Goal: Task Accomplishment & Management: Complete application form

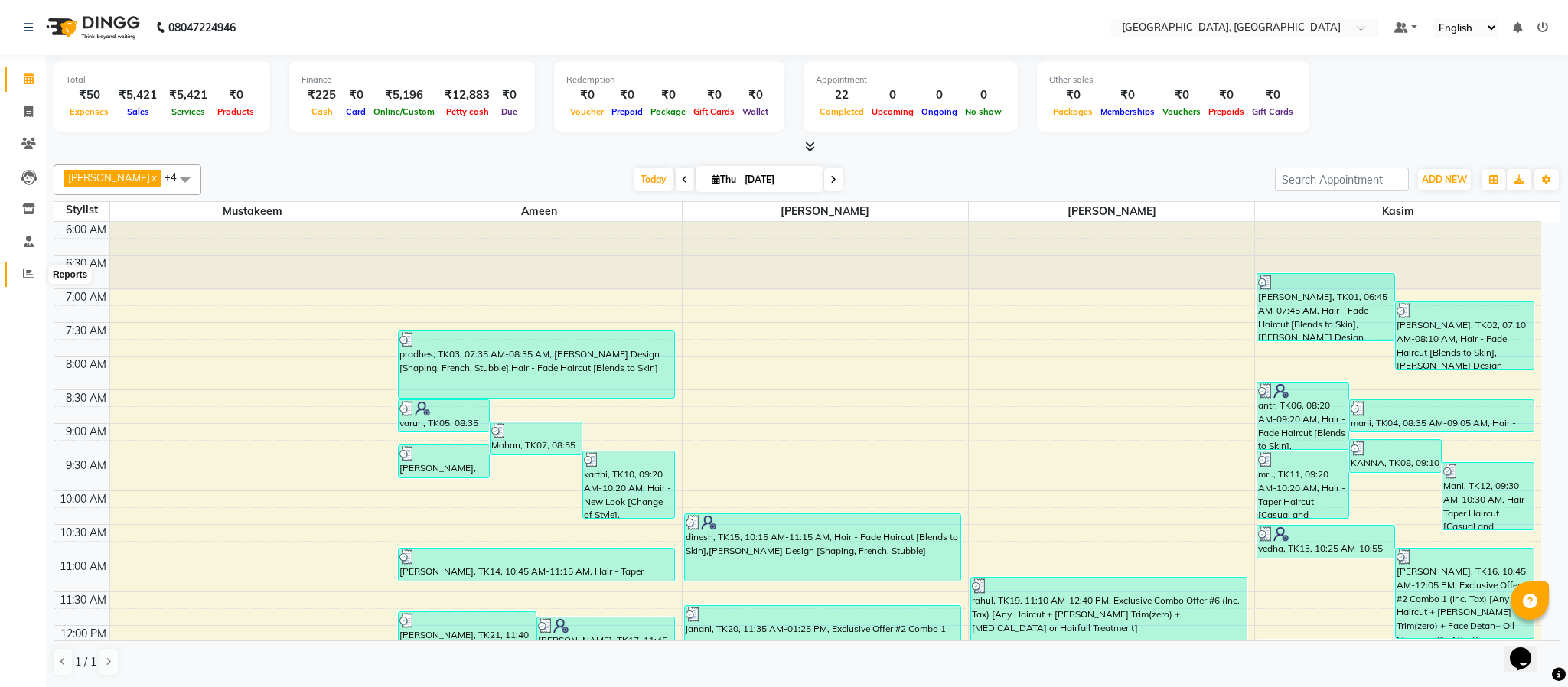
click at [14, 275] on link "Reports" at bounding box center [22, 274] width 36 height 26
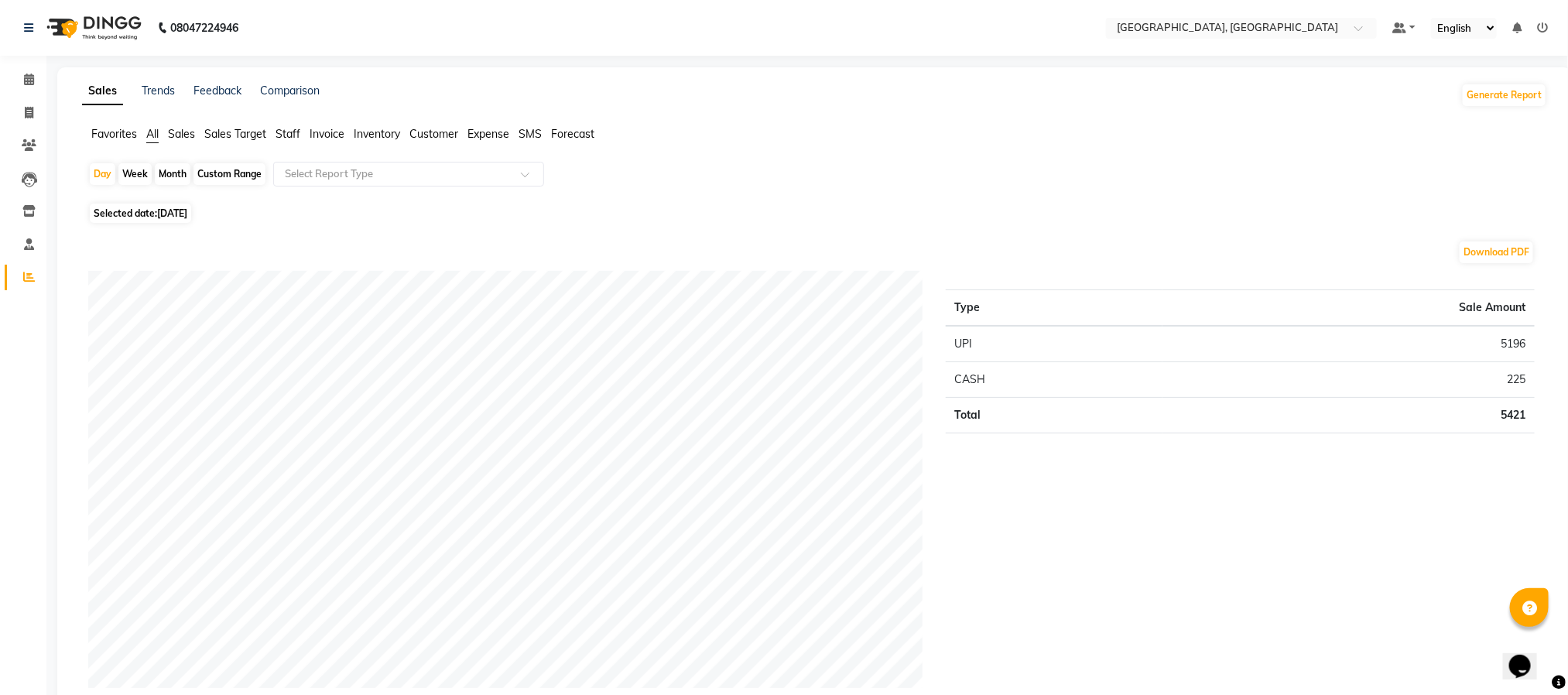
click at [279, 130] on span "Staff" at bounding box center [288, 134] width 25 height 14
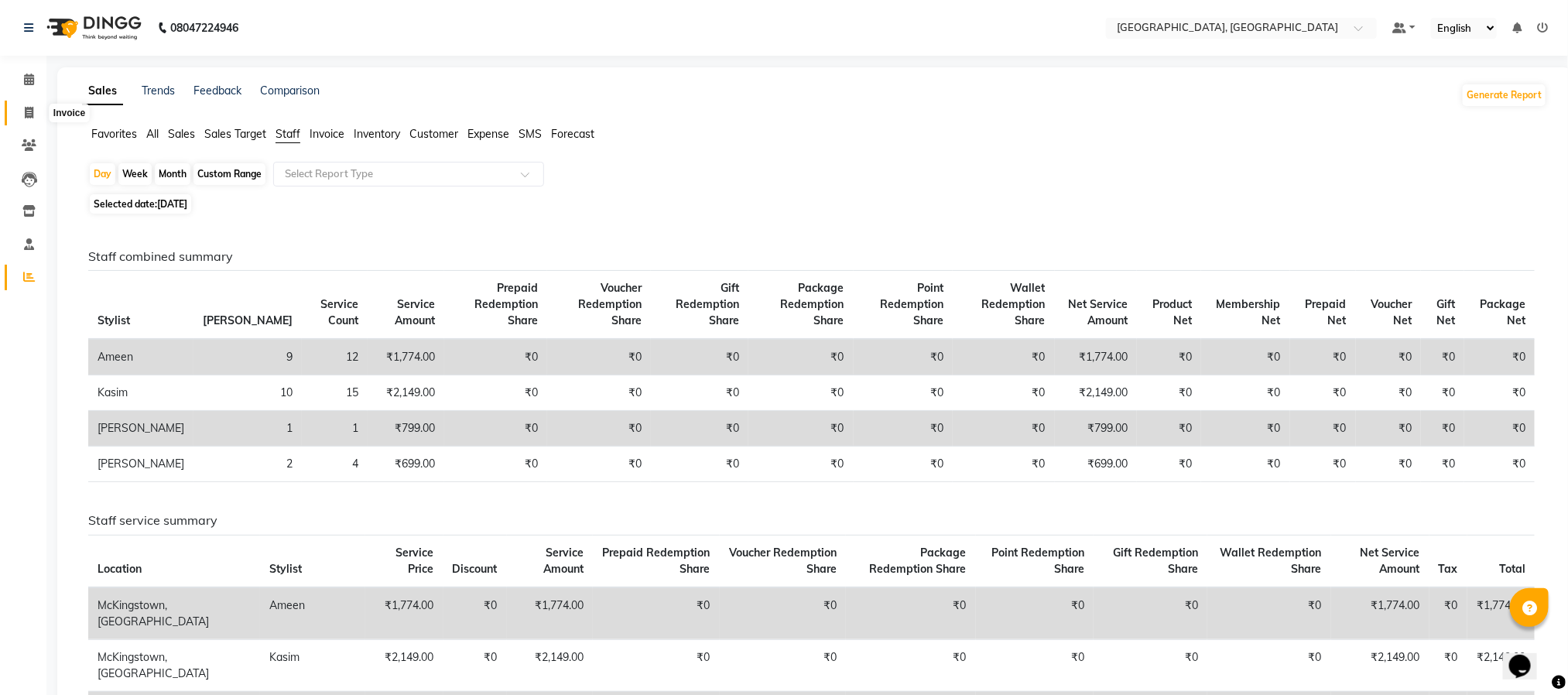
click at [25, 110] on icon at bounding box center [30, 112] width 9 height 12
select select "4977"
select select "service"
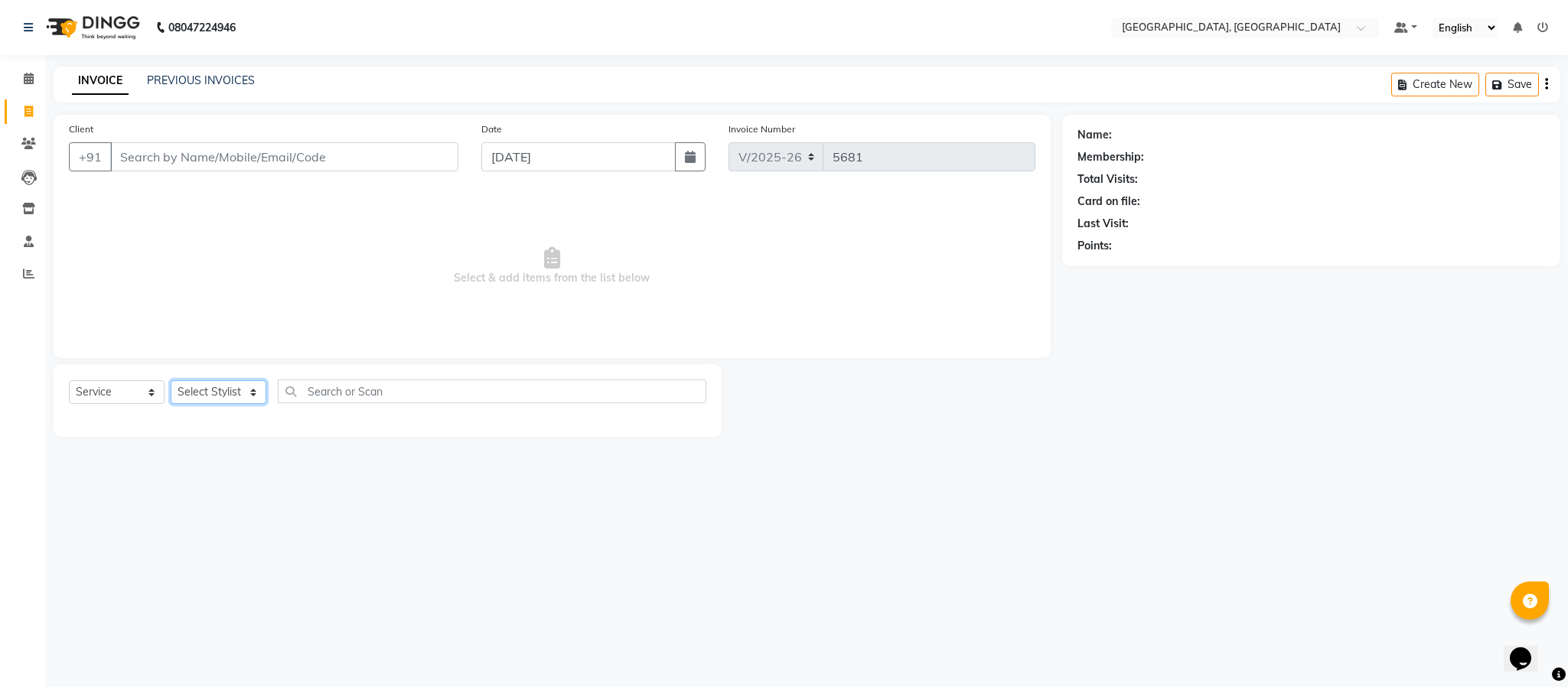
click at [233, 388] on select "Select Stylist Ameen House Keeping [PERSON_NAME] [PERSON_NAME] Prathiswar [PERS…" at bounding box center [219, 392] width 96 height 24
select select "85156"
click at [171, 382] on select "Select Stylist Ameen House Keeping [PERSON_NAME] [PERSON_NAME] Prathiswar [PERS…" at bounding box center [219, 392] width 96 height 24
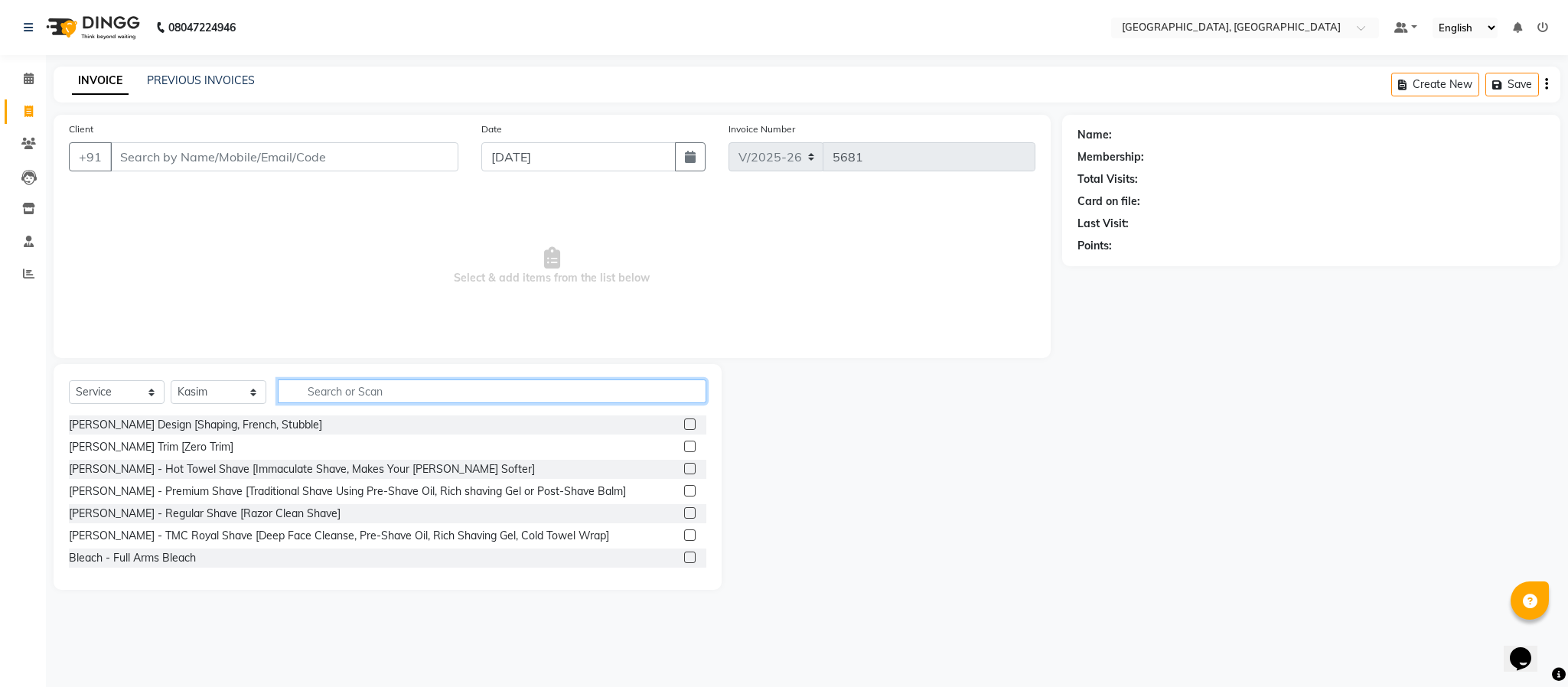
click at [376, 387] on input "text" at bounding box center [492, 391] width 429 height 24
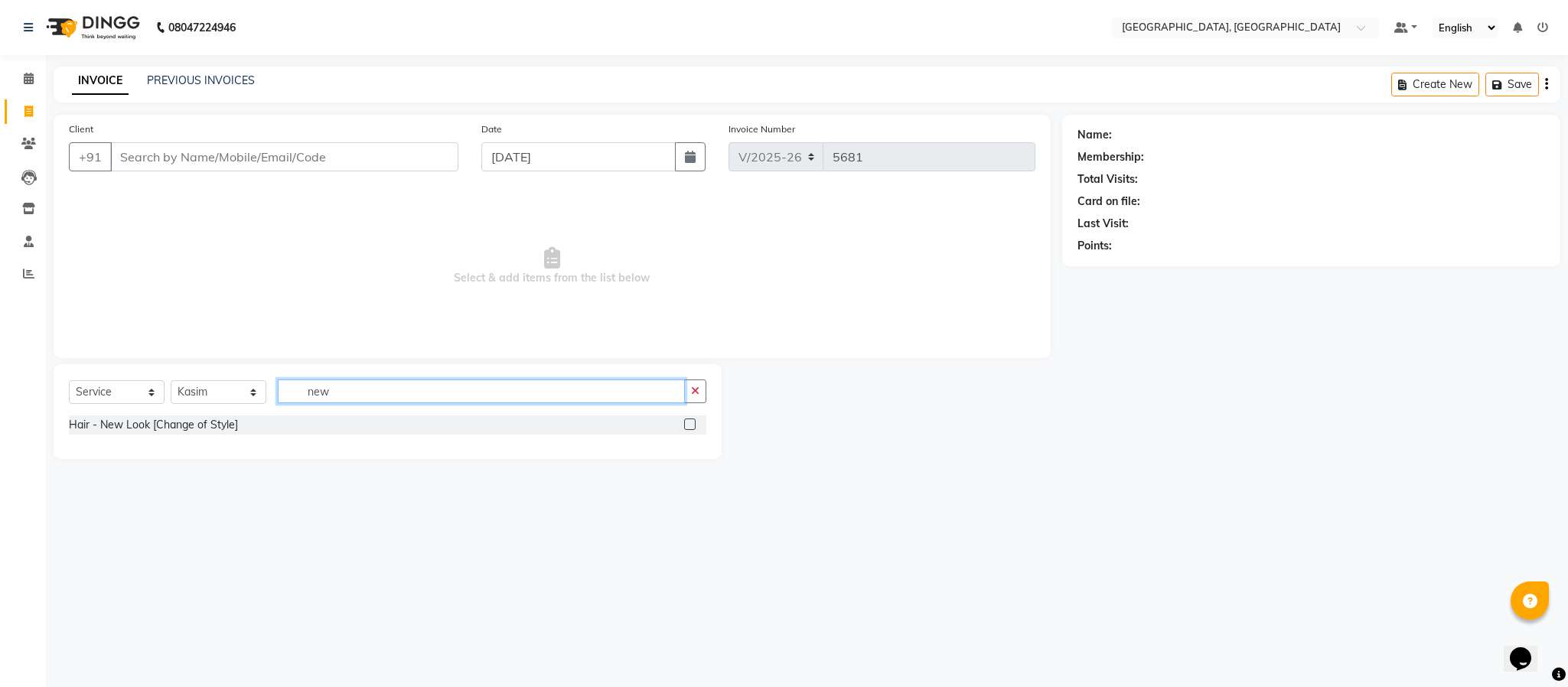
type input "new"
click at [682, 422] on div "Hair - New Look [Change of Style]" at bounding box center [388, 425] width 637 height 19
click at [690, 423] on label at bounding box center [690, 424] width 12 height 12
click at [690, 423] on input "checkbox" at bounding box center [689, 425] width 10 height 10
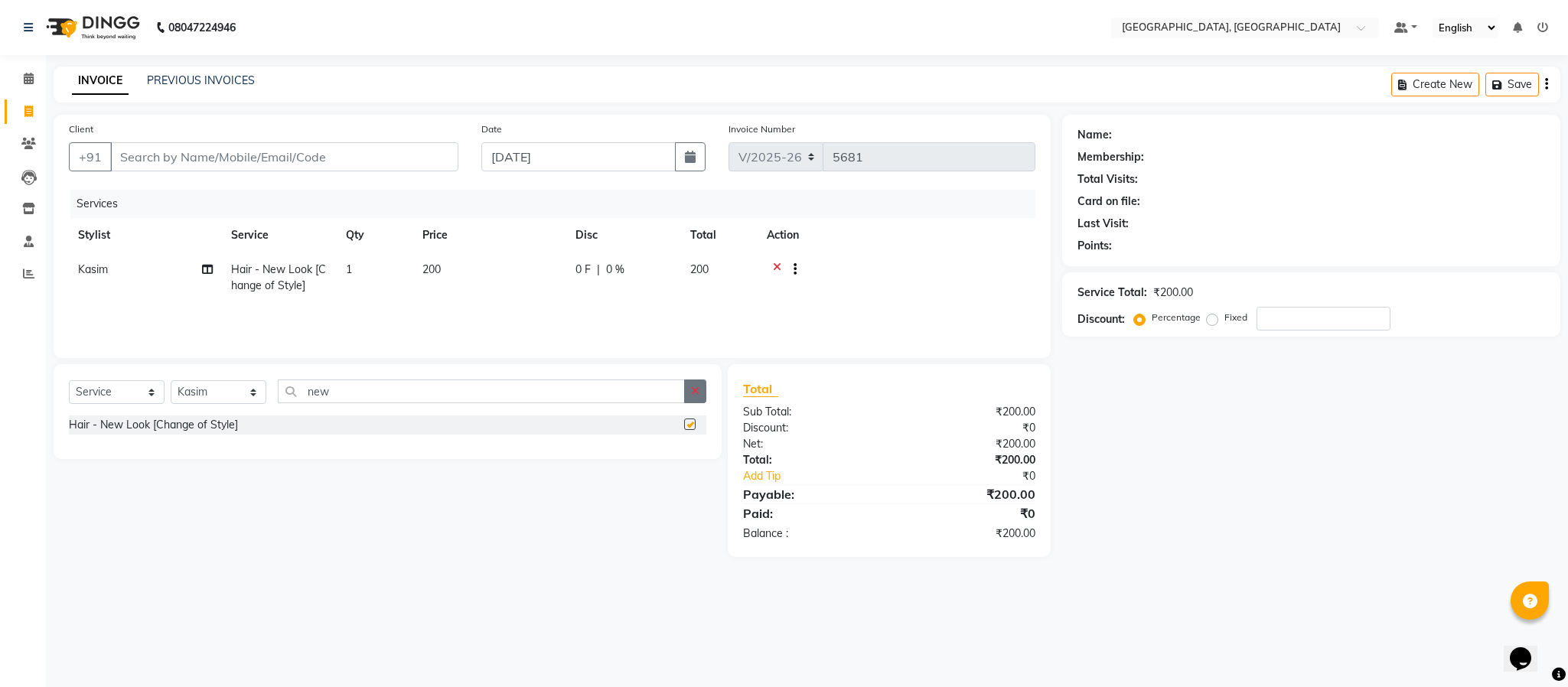
checkbox input "false"
click at [692, 398] on button "button" at bounding box center [695, 391] width 22 height 24
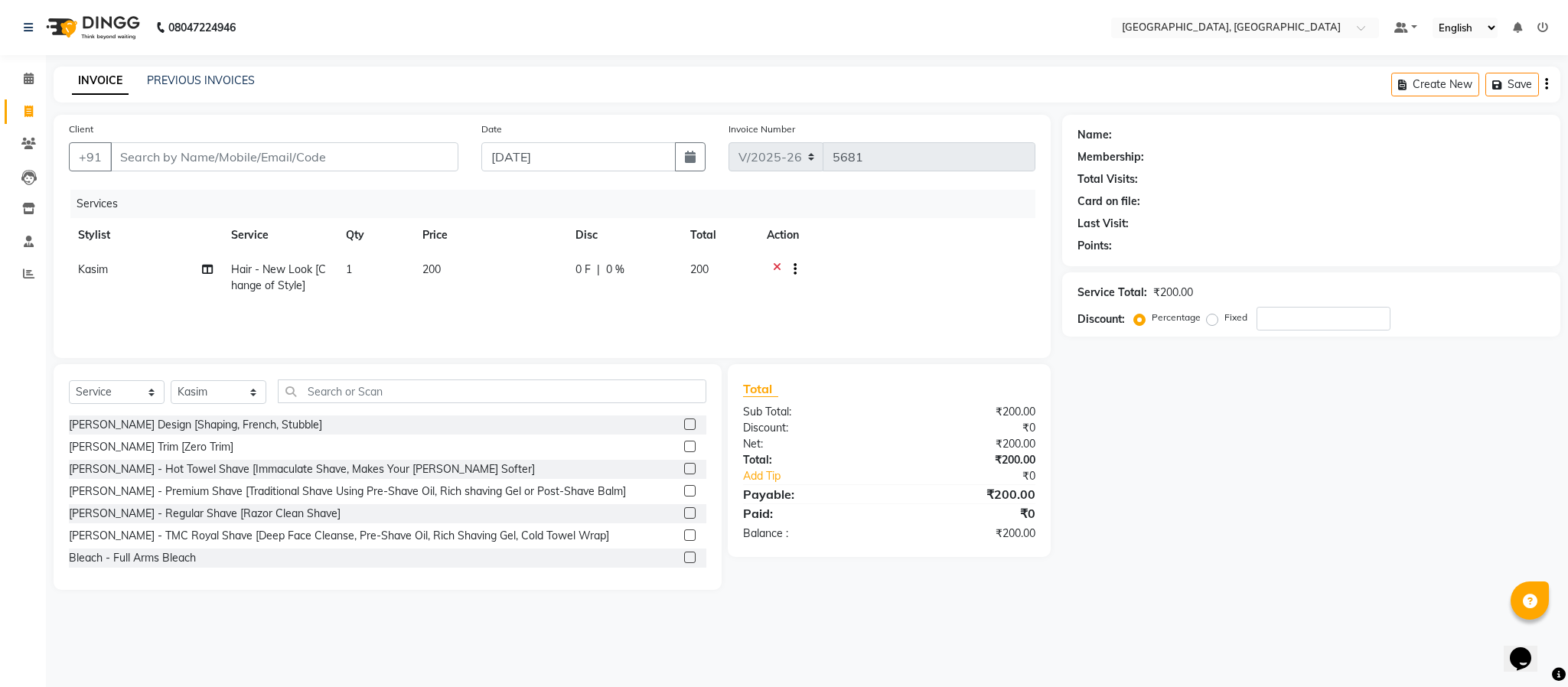
click at [684, 423] on label at bounding box center [690, 424] width 12 height 12
click at [684, 423] on input "checkbox" at bounding box center [689, 425] width 10 height 10
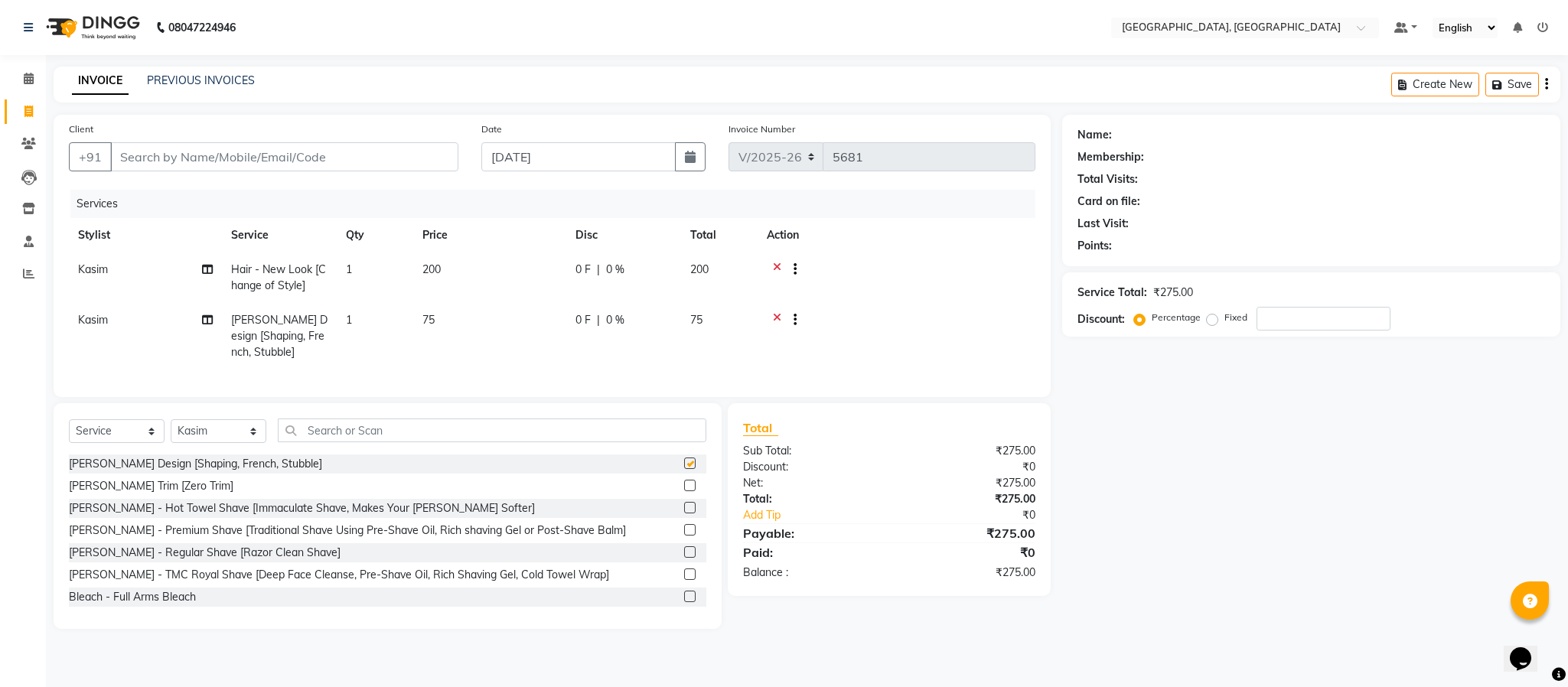
checkbox input "false"
click at [158, 151] on input "Client" at bounding box center [283, 157] width 348 height 29
type input "6"
type input "0"
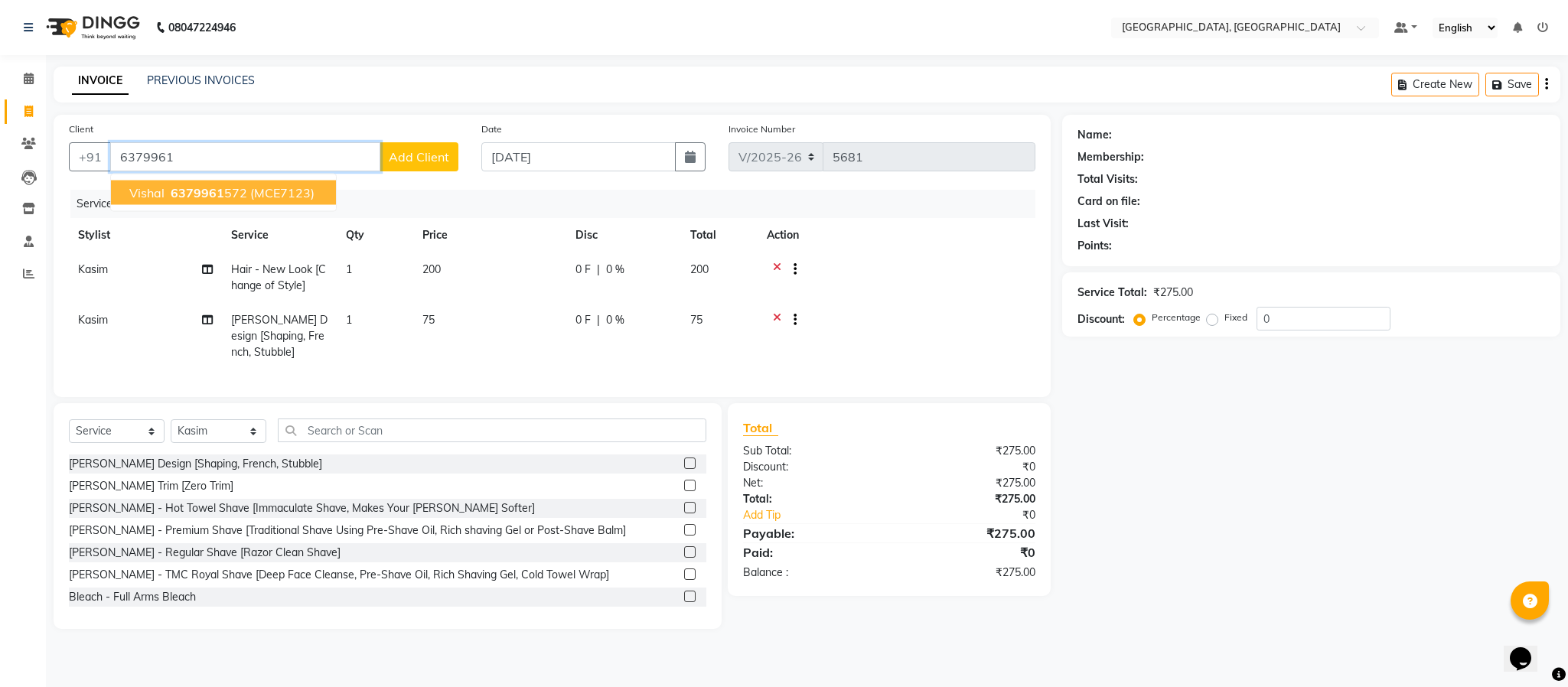
click at [225, 189] on ngb-highlight "6379961 572" at bounding box center [207, 192] width 80 height 15
type input "6379961572"
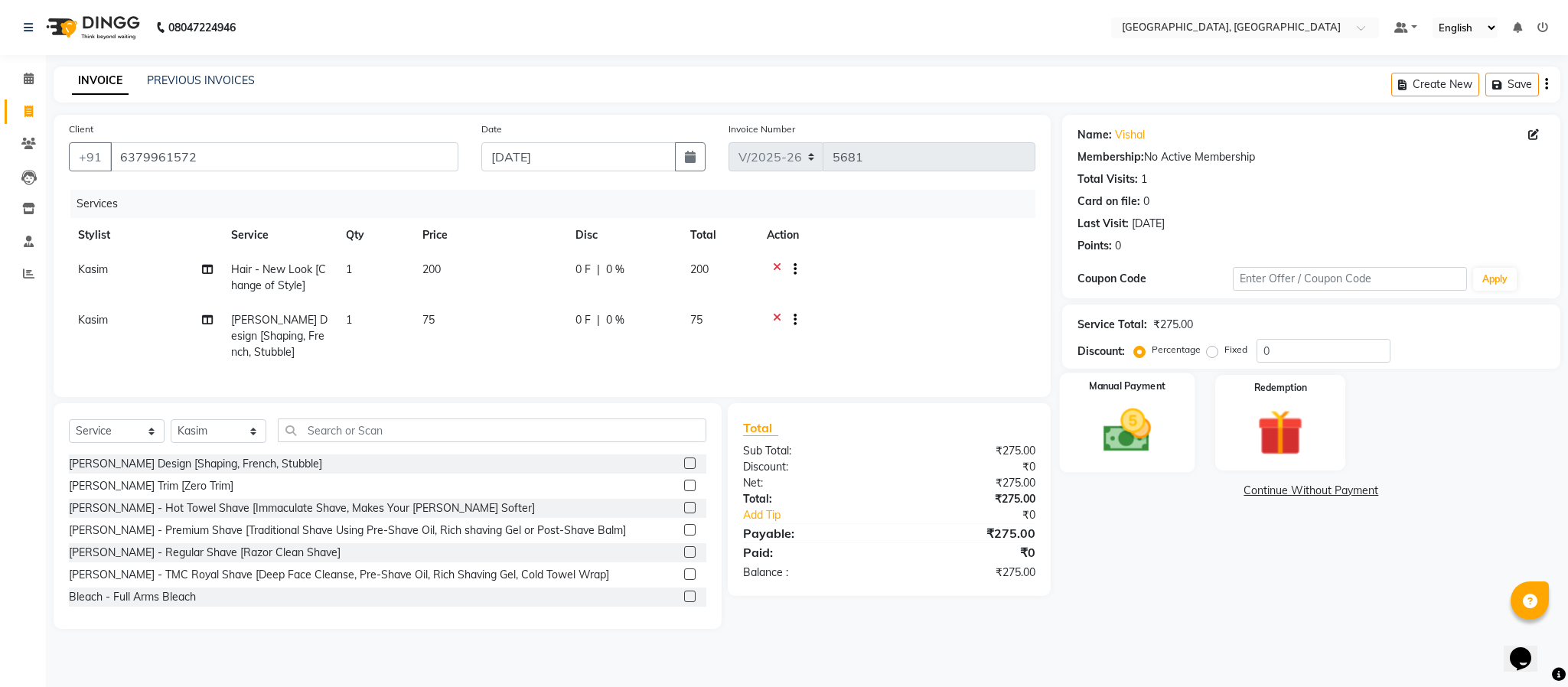
click at [1137, 439] on img at bounding box center [1127, 431] width 78 height 55
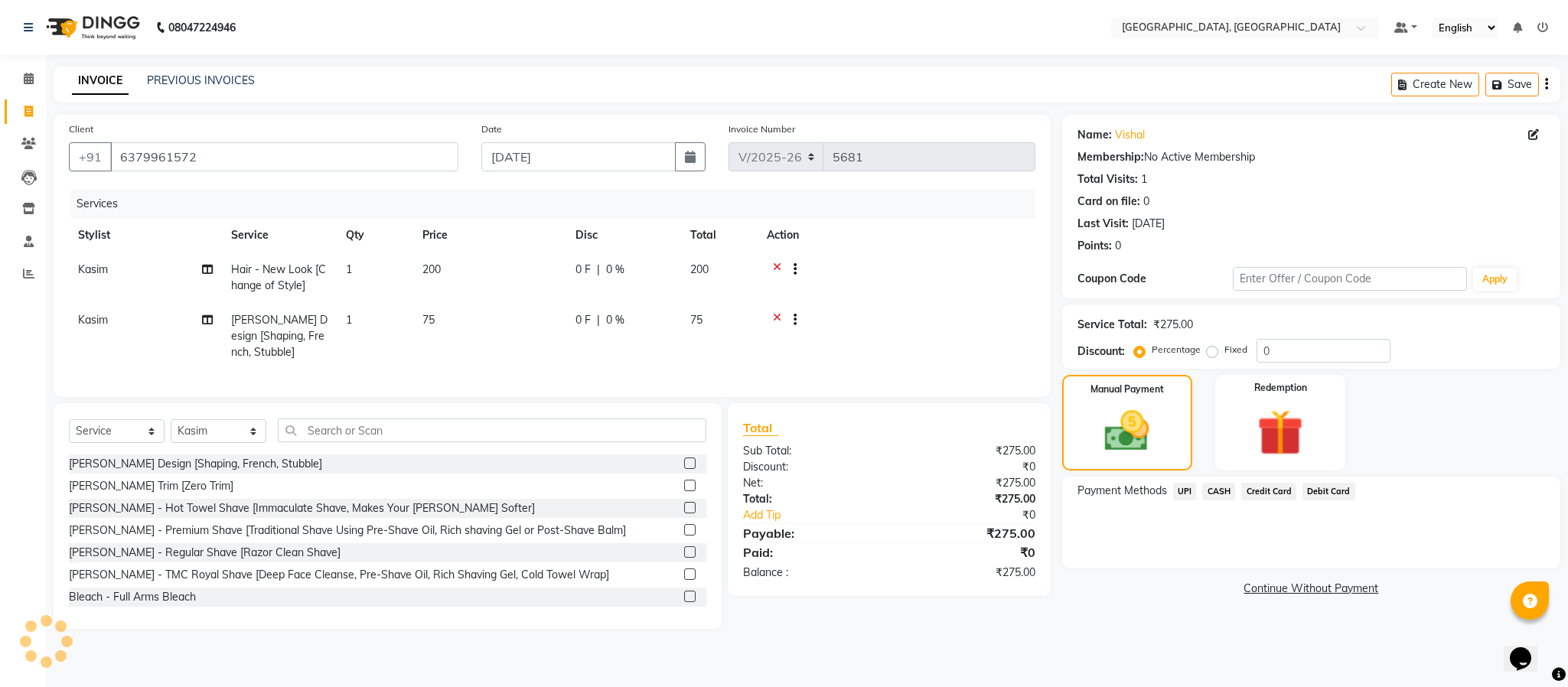
click at [1177, 485] on span "UPI" at bounding box center [1185, 492] width 24 height 18
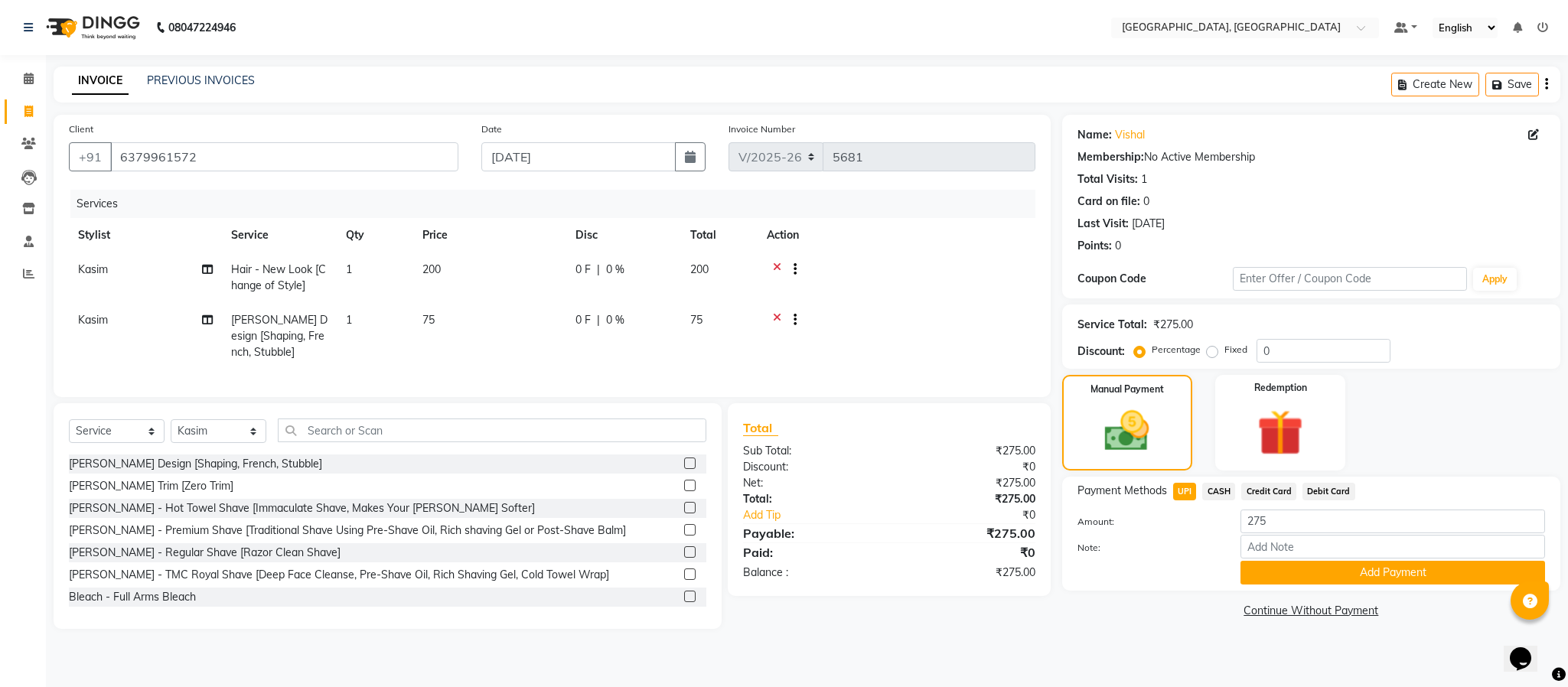
click at [773, 314] on icon at bounding box center [777, 322] width 9 height 19
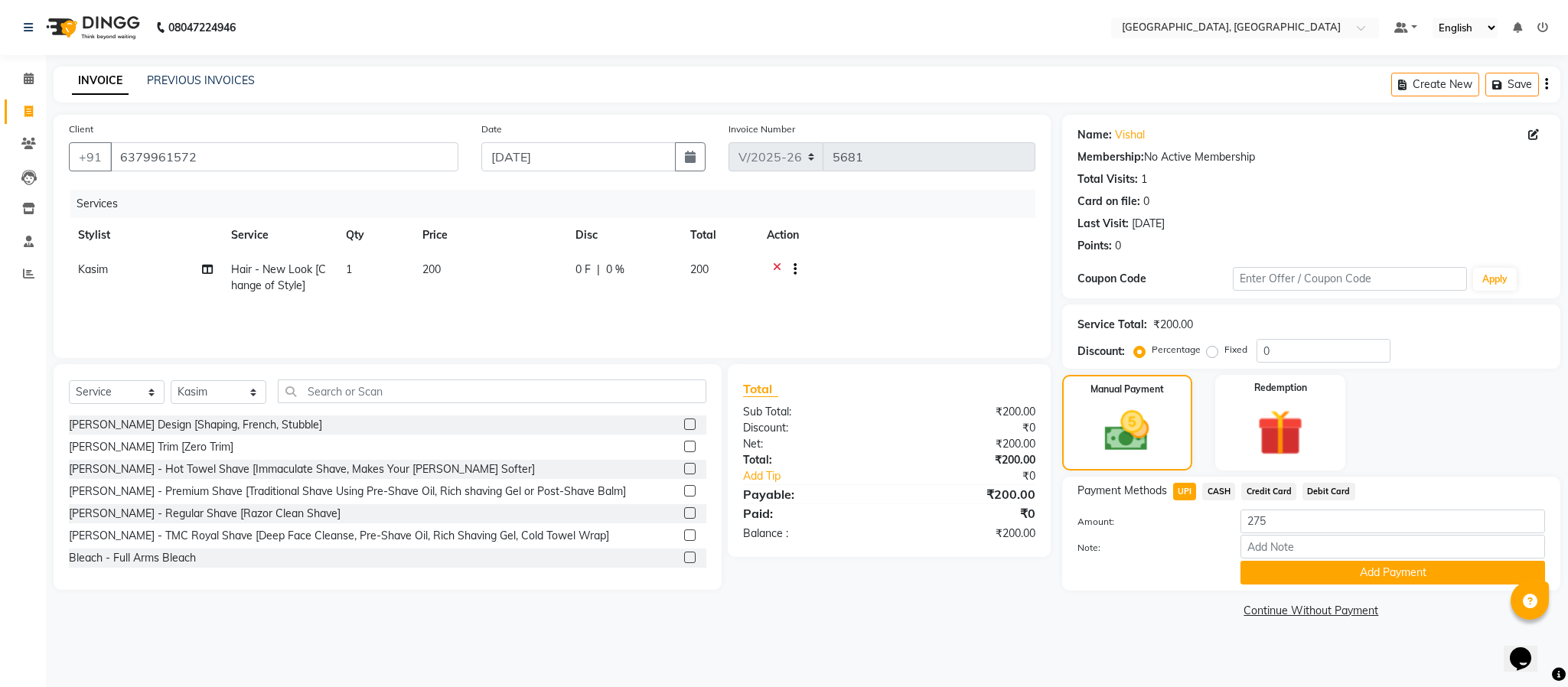
click at [684, 448] on label at bounding box center [690, 446] width 12 height 12
click at [684, 448] on input "checkbox" at bounding box center [689, 447] width 10 height 10
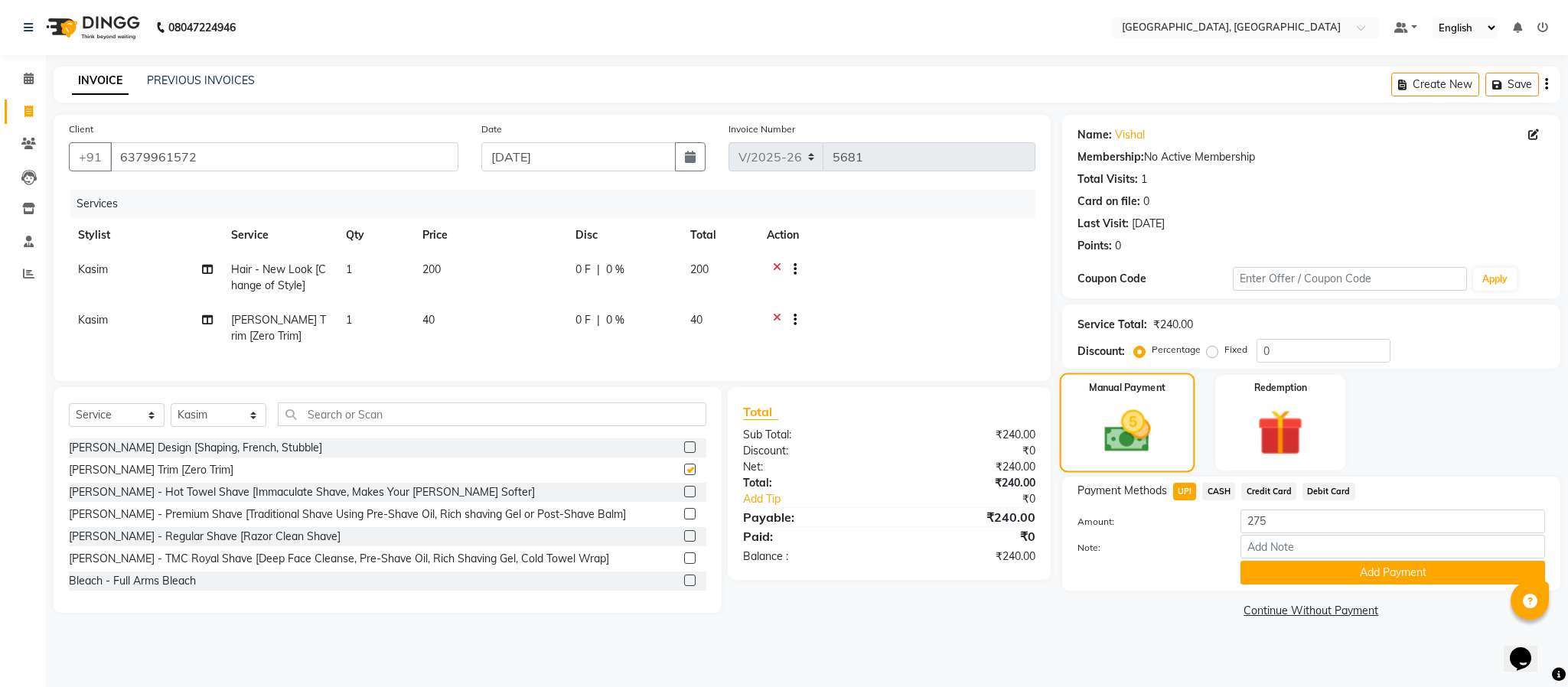
checkbox input "false"
click at [1278, 515] on input "275" at bounding box center [1393, 521] width 305 height 24
type input "2"
type input "240"
click at [1302, 575] on button "Add Payment" at bounding box center [1393, 573] width 305 height 24
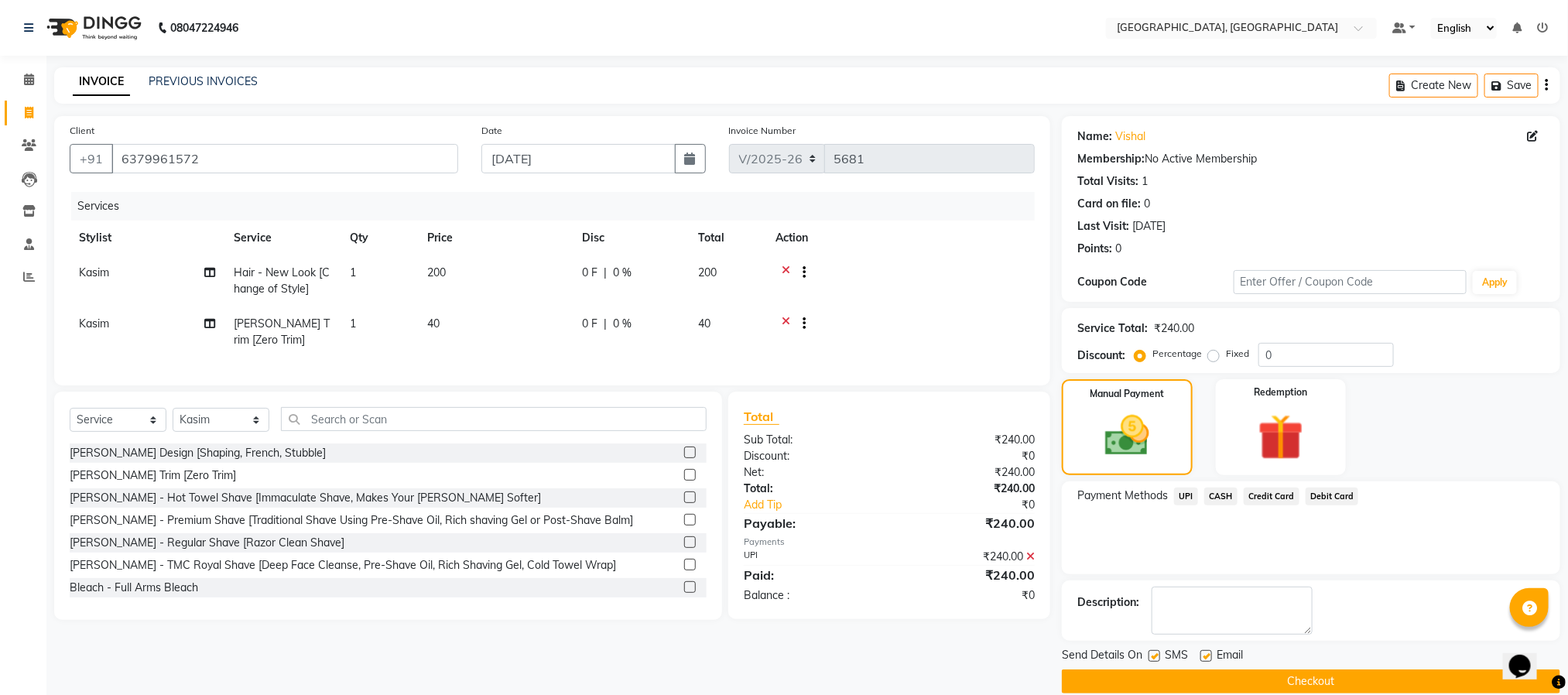
scroll to position [23, 0]
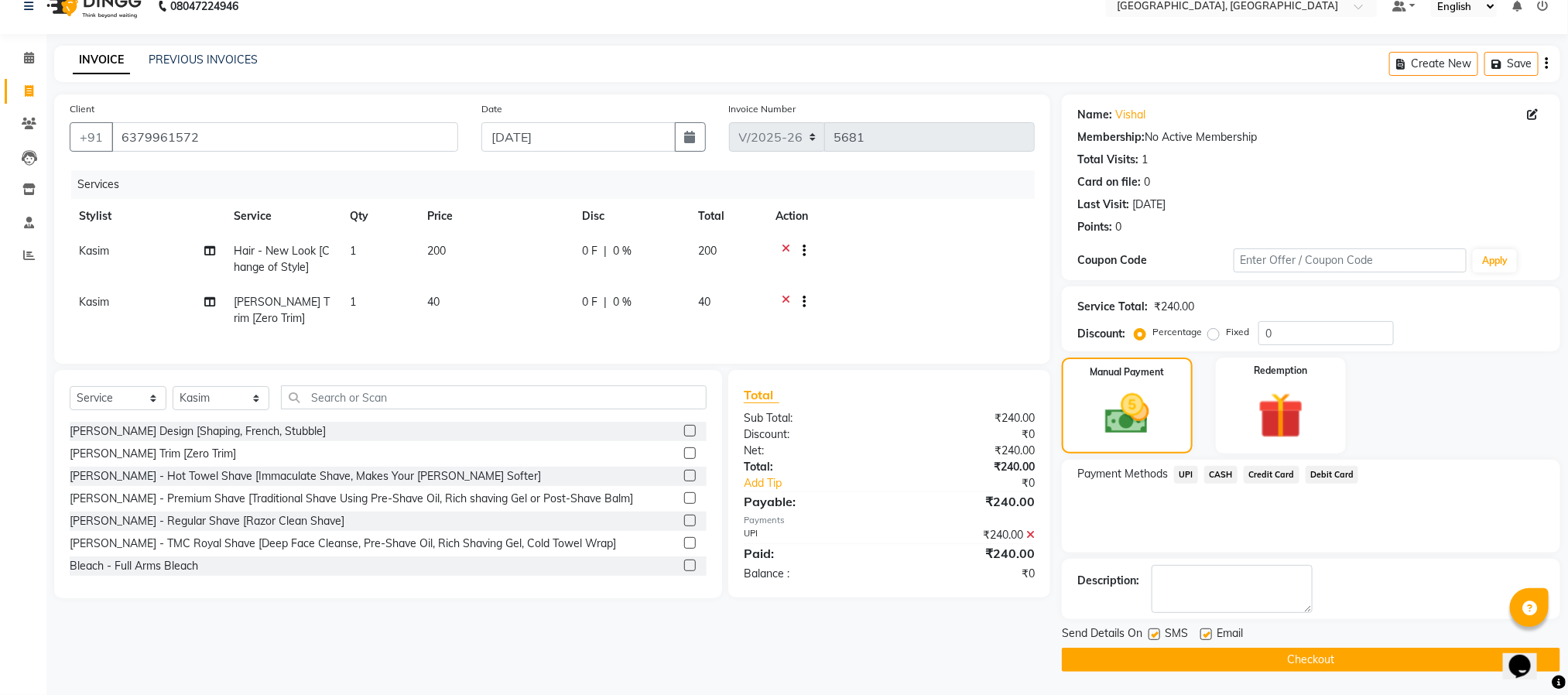
click at [1306, 660] on button "Checkout" at bounding box center [1311, 660] width 499 height 24
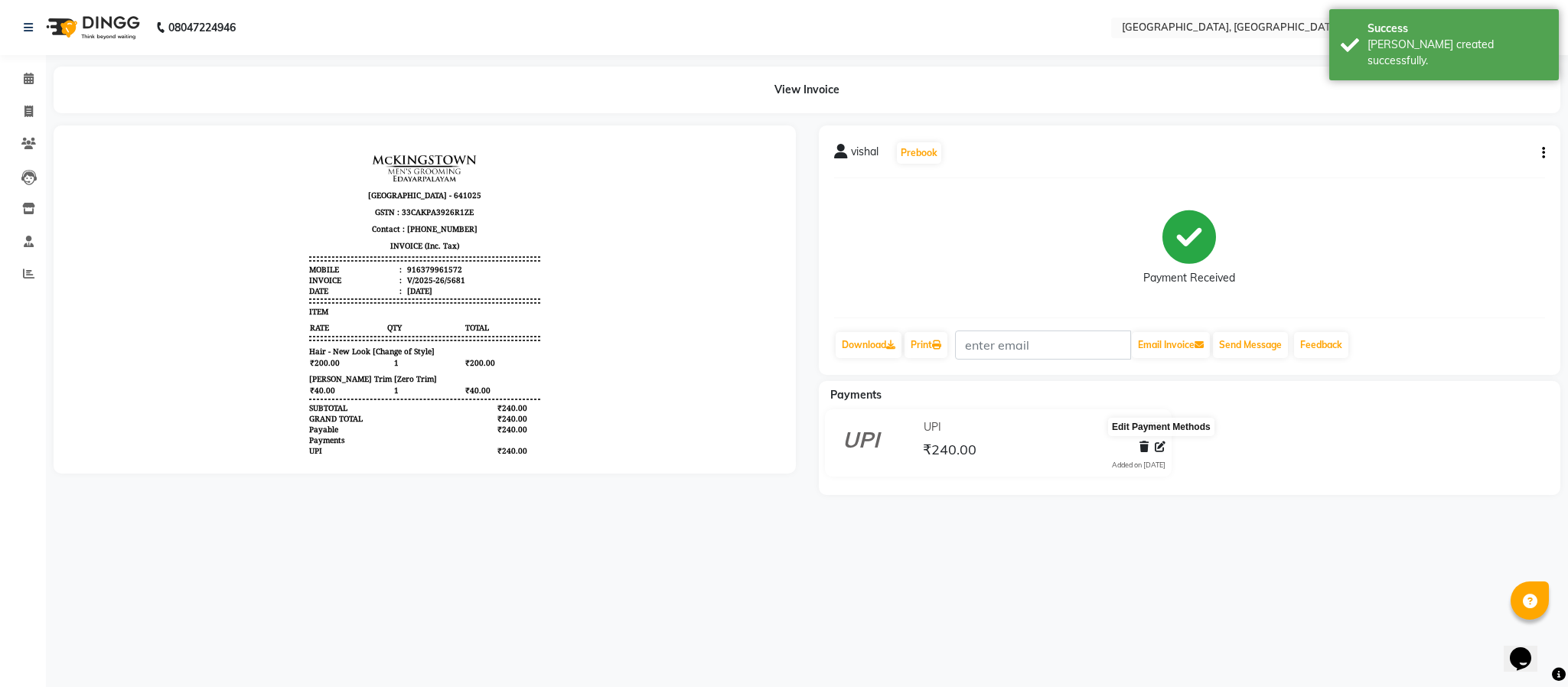
click at [1164, 444] on icon at bounding box center [1161, 447] width 11 height 11
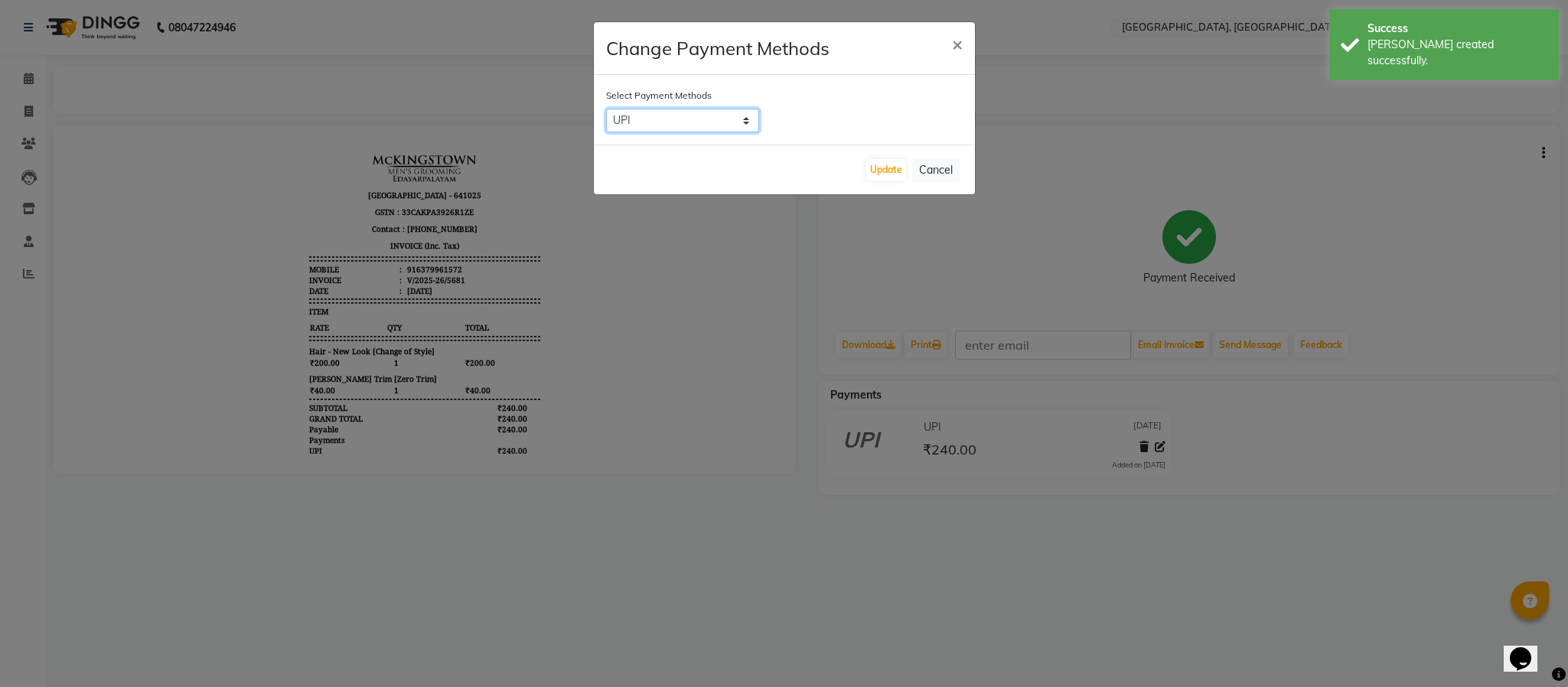
click at [712, 113] on select "UPI CASH Credit Card Debit Card" at bounding box center [683, 120] width 153 height 24
select select "1"
click at [606, 109] on select "UPI CASH Credit Card Debit Card" at bounding box center [683, 120] width 153 height 24
click at [894, 167] on button "Update" at bounding box center [886, 170] width 40 height 21
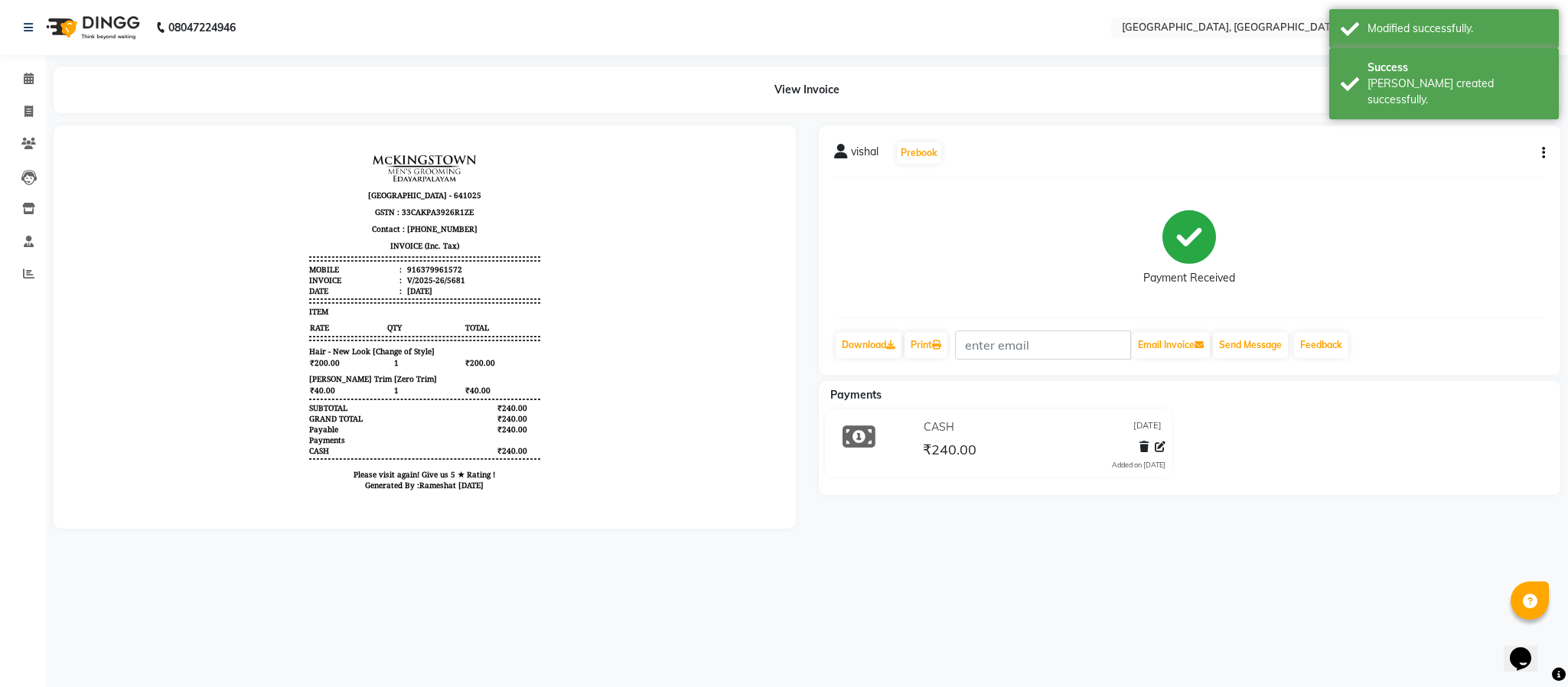
click at [35, 96] on li "Invoice" at bounding box center [23, 112] width 46 height 33
click at [35, 104] on span at bounding box center [28, 112] width 27 height 18
select select "service"
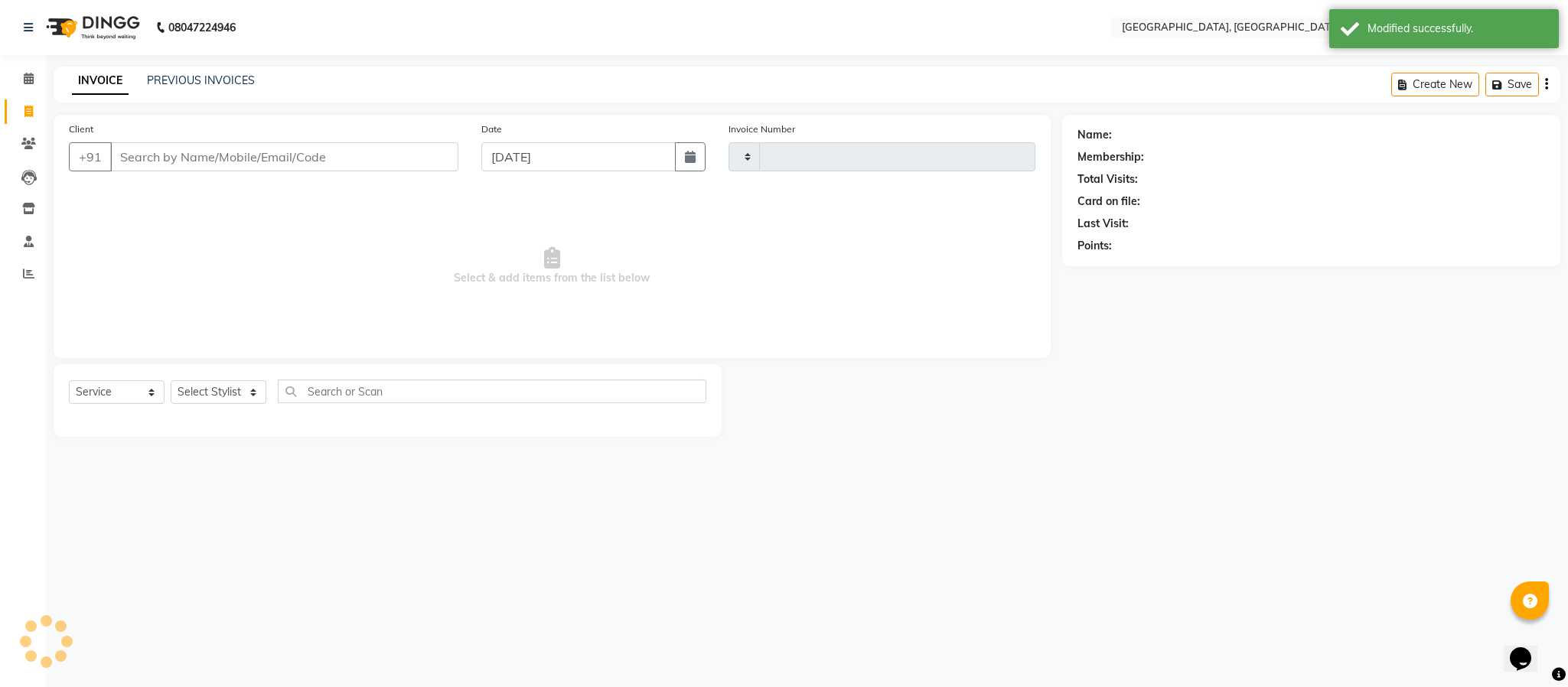
type input "5682"
select select "4977"
click at [197, 405] on div "Select Service Product Membership Package Voucher Prepaid Gift Card Select Styl…" at bounding box center [388, 398] width 637 height 36
click at [219, 382] on select "Select Stylist Ameen House Keeping [PERSON_NAME] [PERSON_NAME] Prathiswar [PERS…" at bounding box center [219, 392] width 96 height 24
select select "84531"
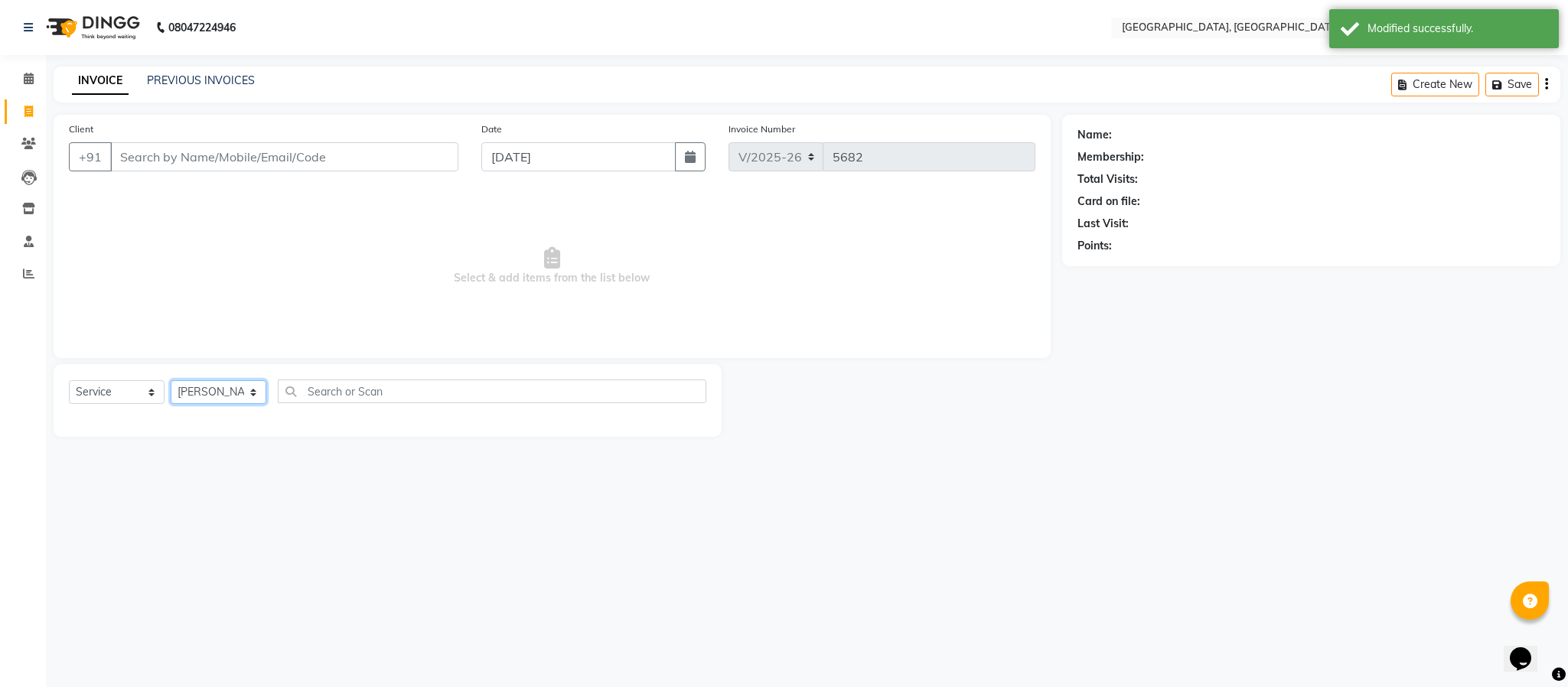
click at [171, 382] on select "Select Stylist Ameen House Keeping [PERSON_NAME] [PERSON_NAME] Prathiswar [PERS…" at bounding box center [219, 392] width 96 height 24
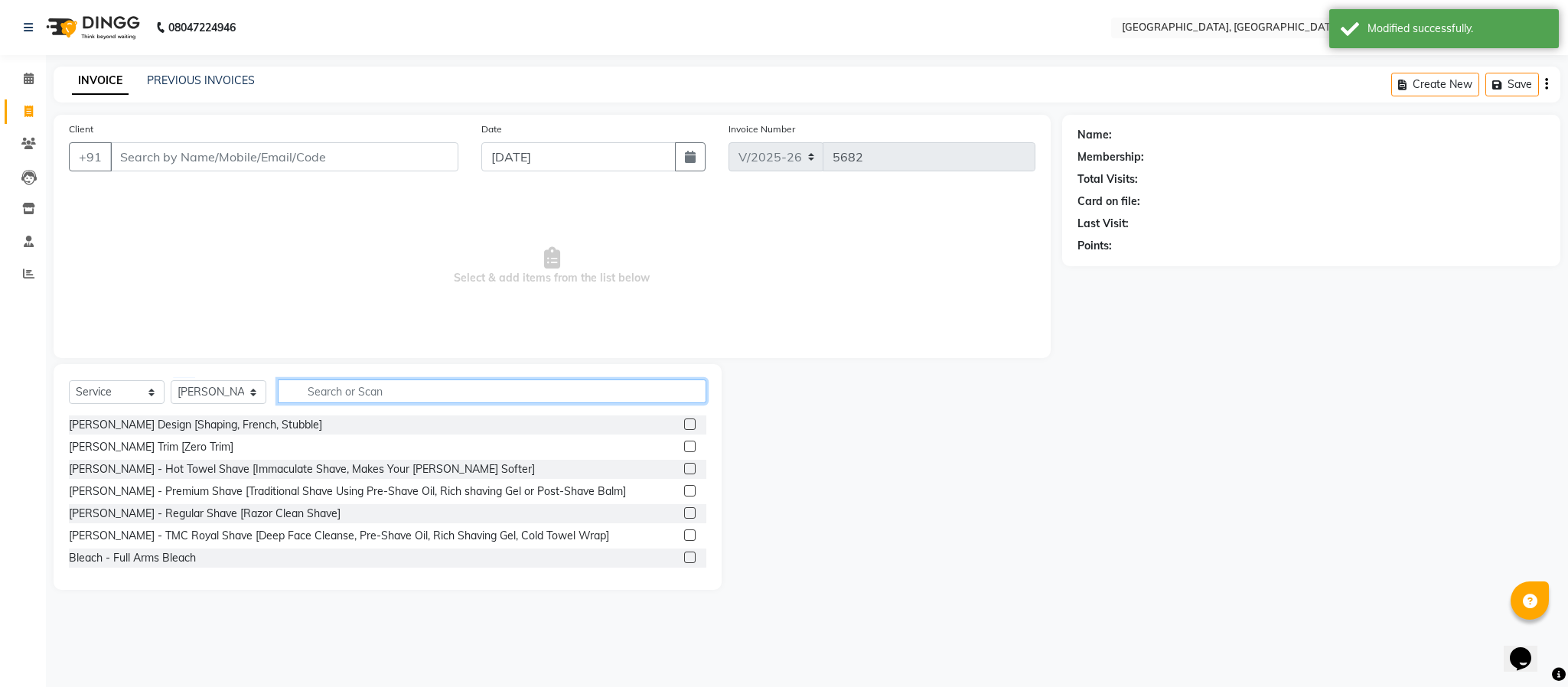
click at [352, 398] on input "text" at bounding box center [492, 391] width 429 height 24
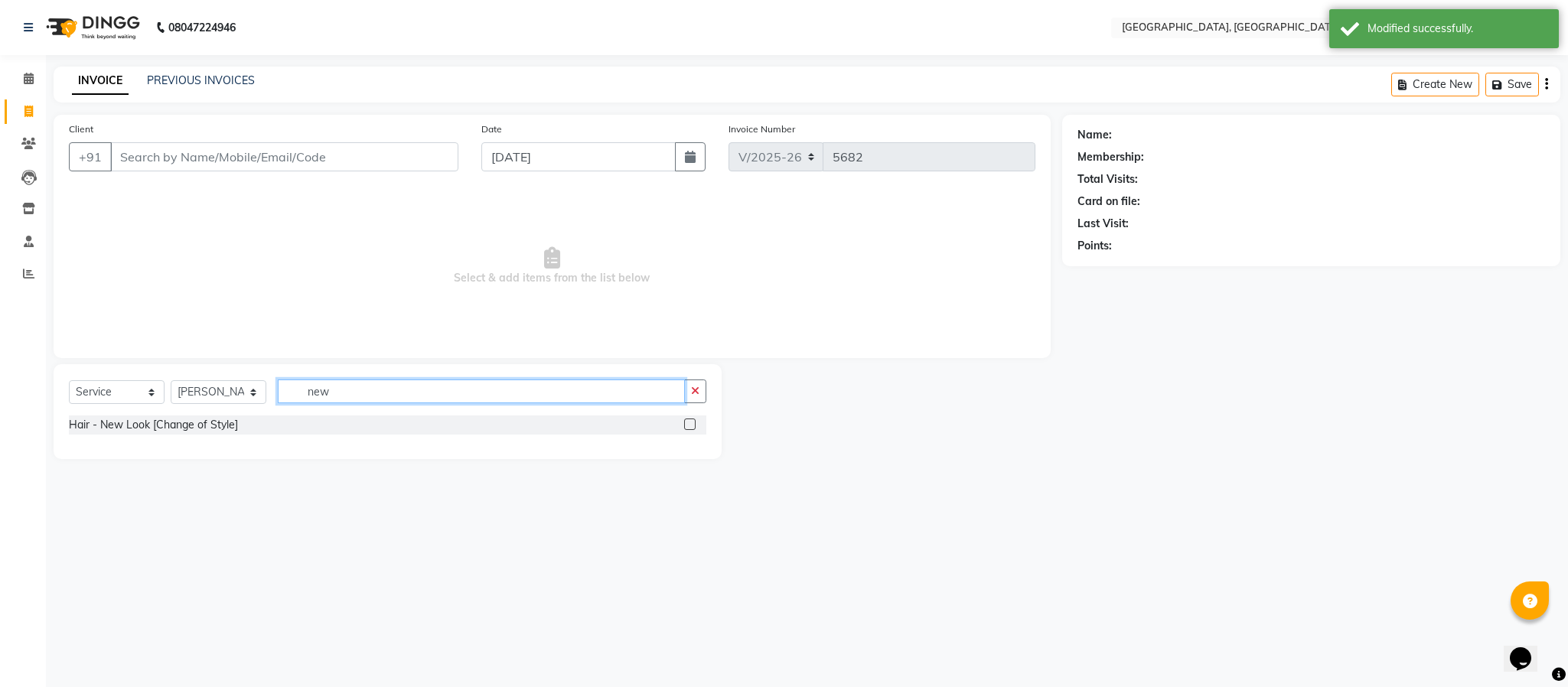
type input "new"
click at [691, 423] on label at bounding box center [690, 424] width 12 height 12
click at [691, 423] on input "checkbox" at bounding box center [689, 425] width 10 height 10
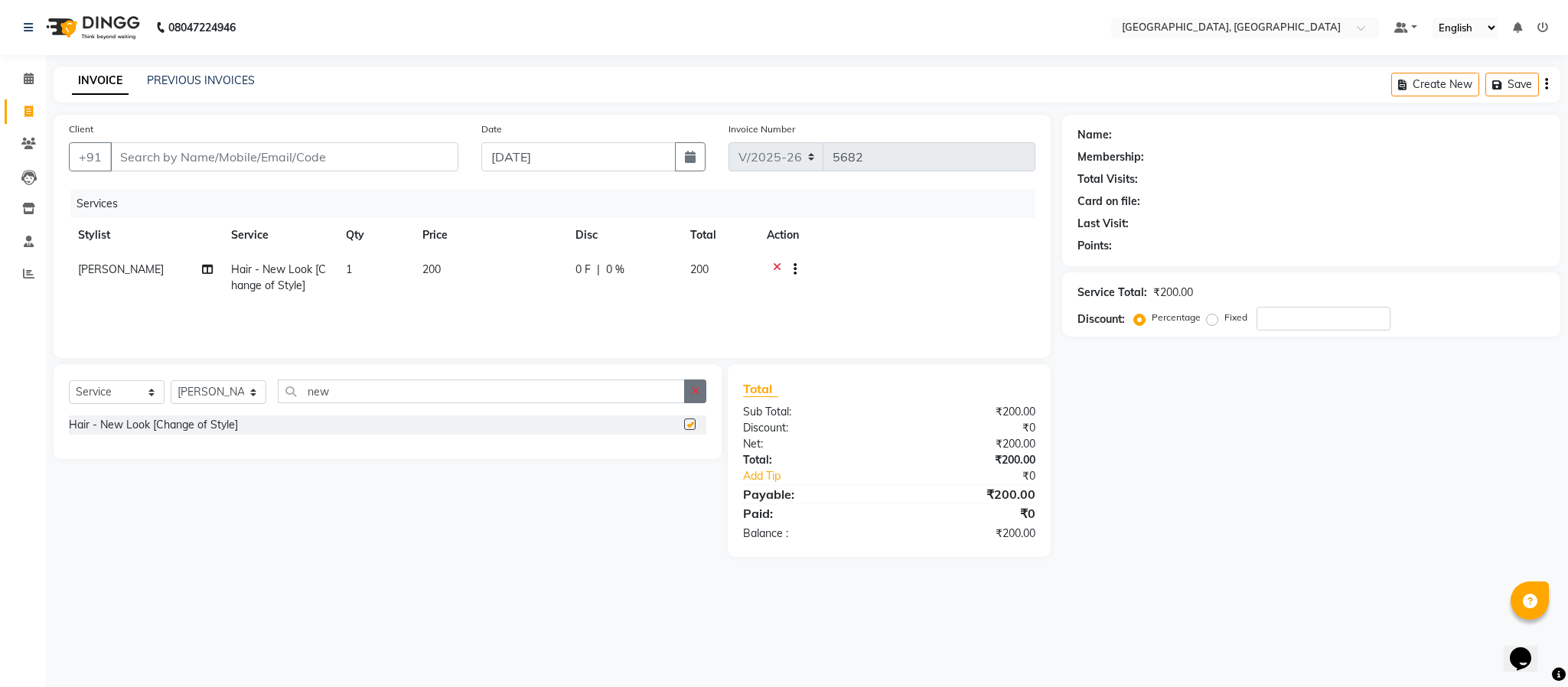
checkbox input "false"
click at [696, 393] on icon "button" at bounding box center [696, 391] width 9 height 11
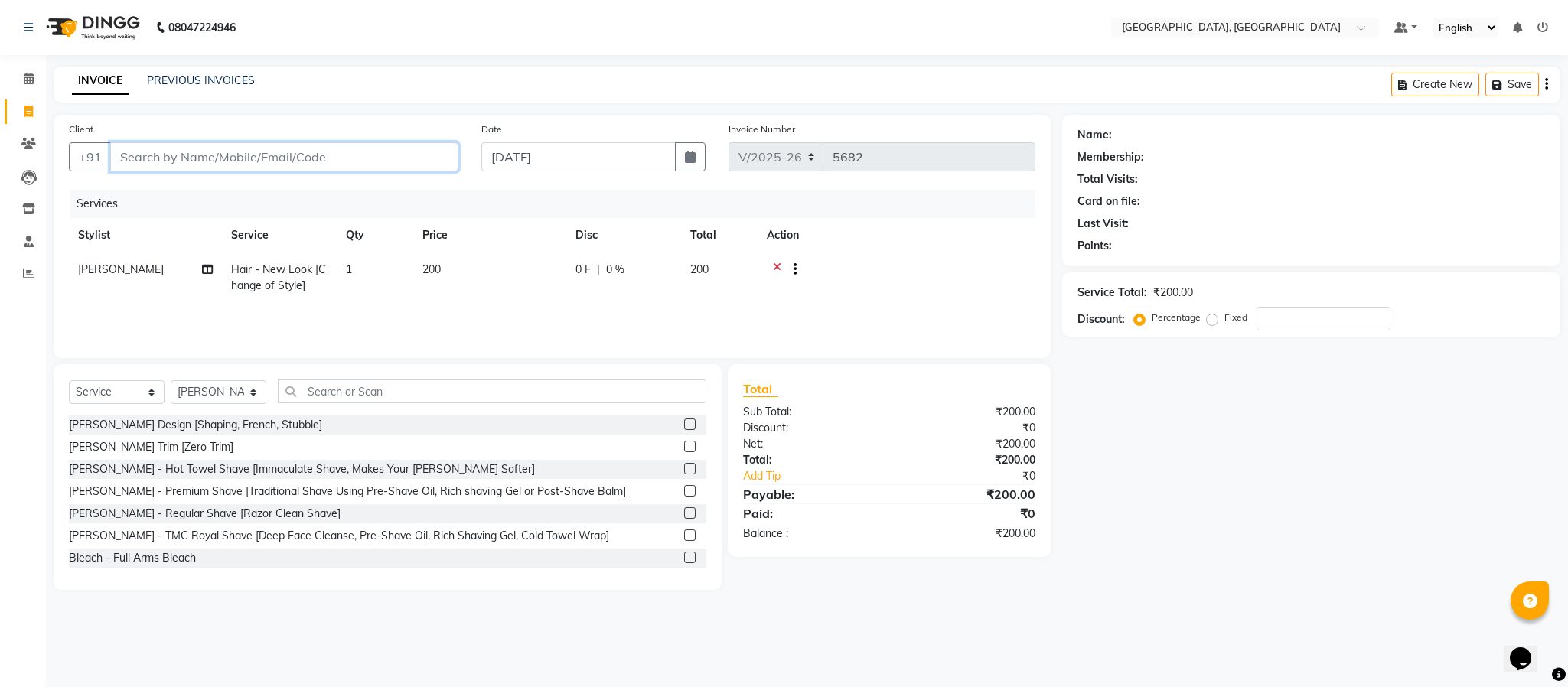
click at [279, 161] on input "Client" at bounding box center [283, 157] width 348 height 29
type input "m"
type input "0"
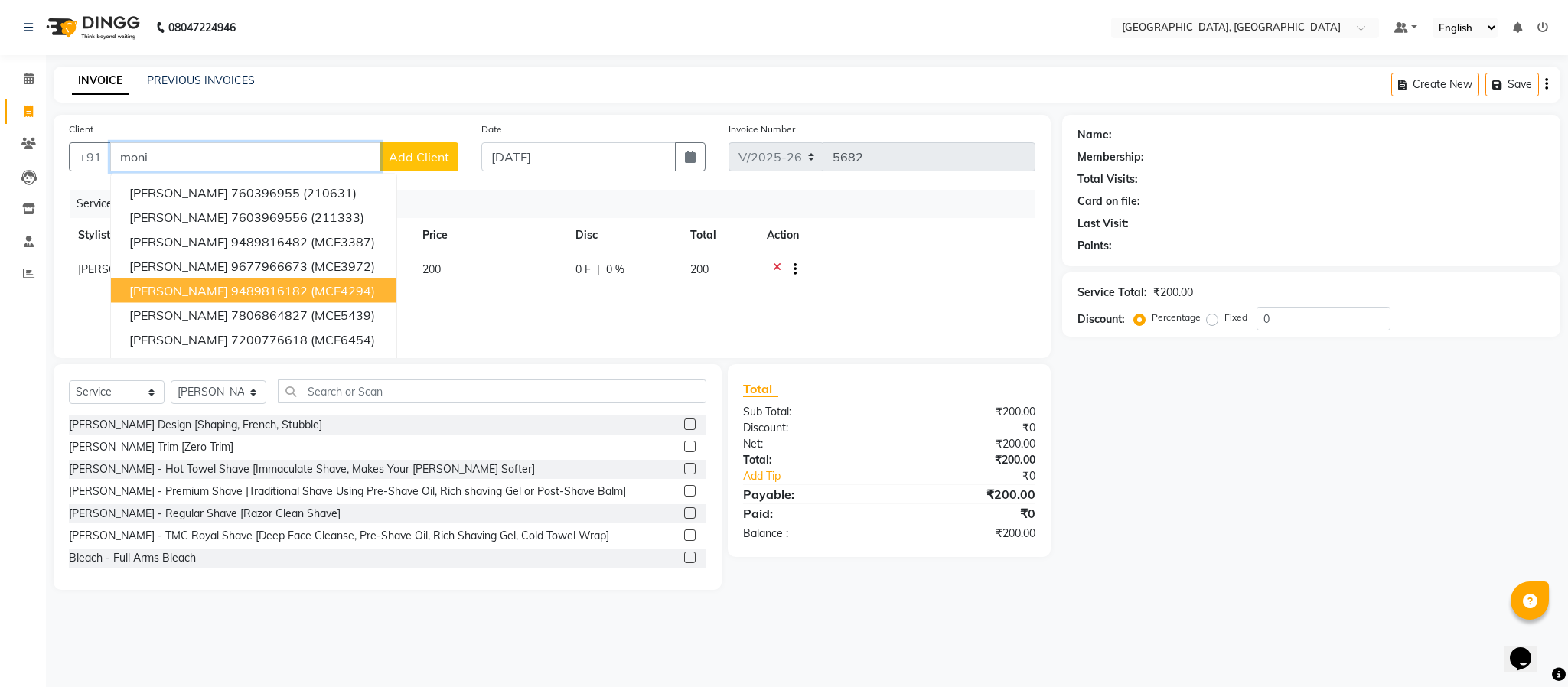
click at [337, 168] on input "moni" at bounding box center [244, 157] width 270 height 29
type input "m"
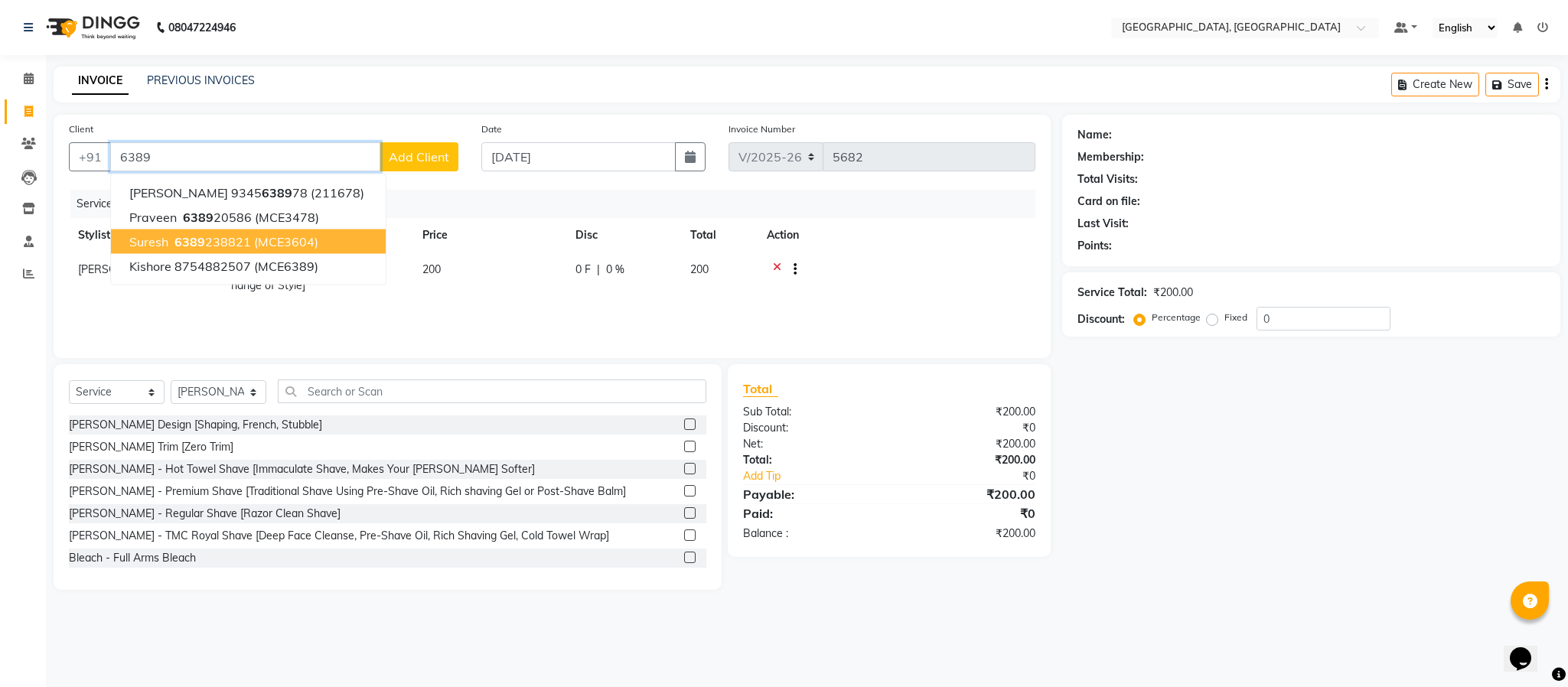
drag, startPoint x: 232, startPoint y: 228, endPoint x: 233, endPoint y: 237, distance: 9.1
click at [233, 236] on ngb-typeahead-window "[PERSON_NAME] 9345 6389 78 (211678) Praveen 6389 20586 (MCE3478) suresh 6389 23…" at bounding box center [248, 229] width 276 height 112
click at [233, 237] on ngb-highlight "6389 238821" at bounding box center [212, 242] width 80 height 15
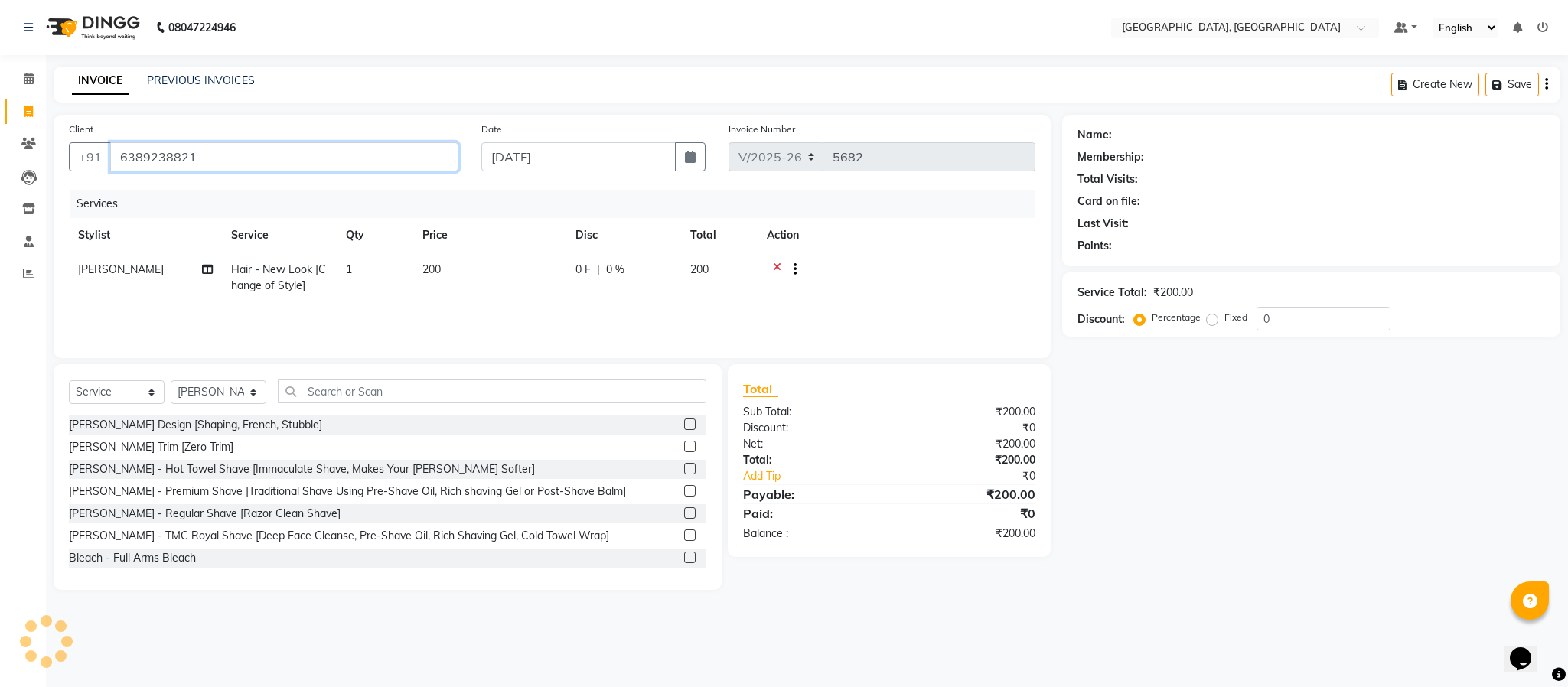
type input "6389238821"
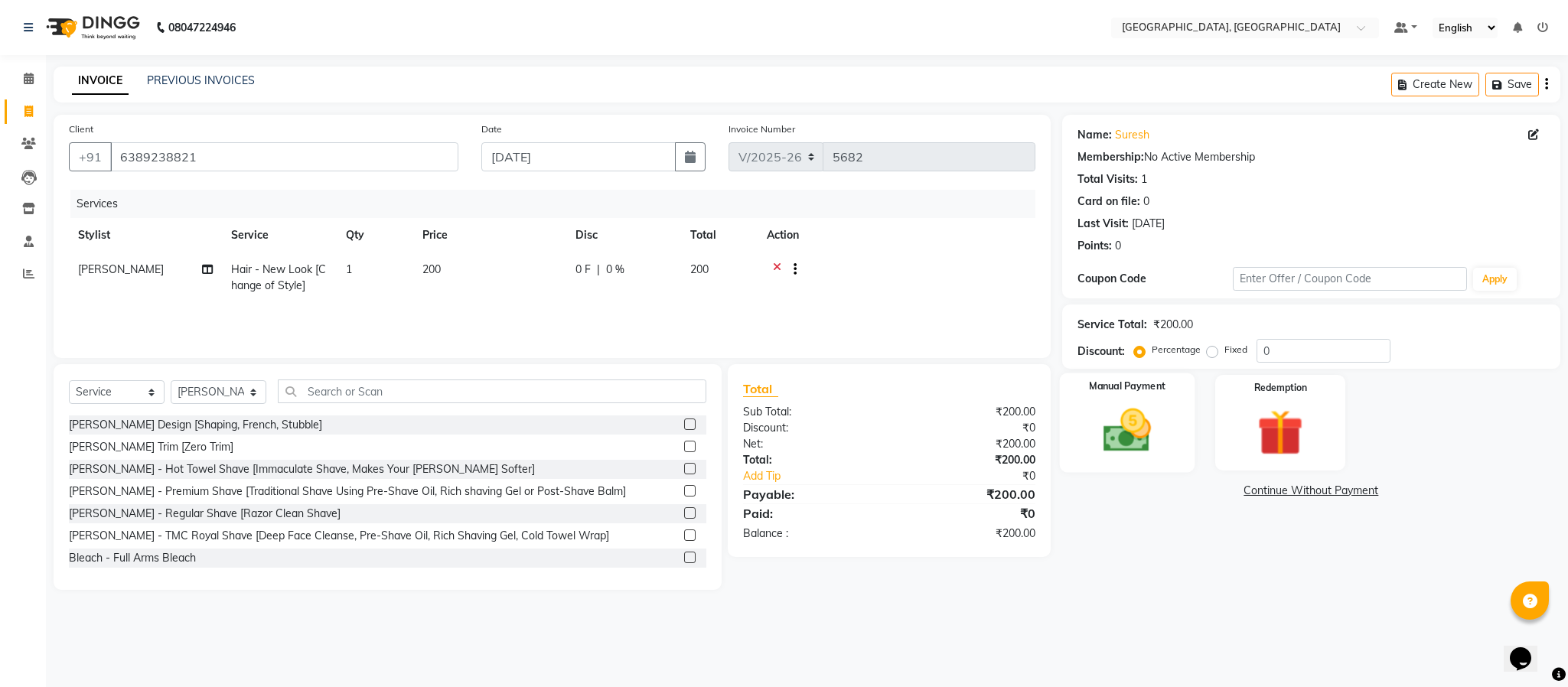
click at [1124, 455] on img at bounding box center [1127, 431] width 78 height 55
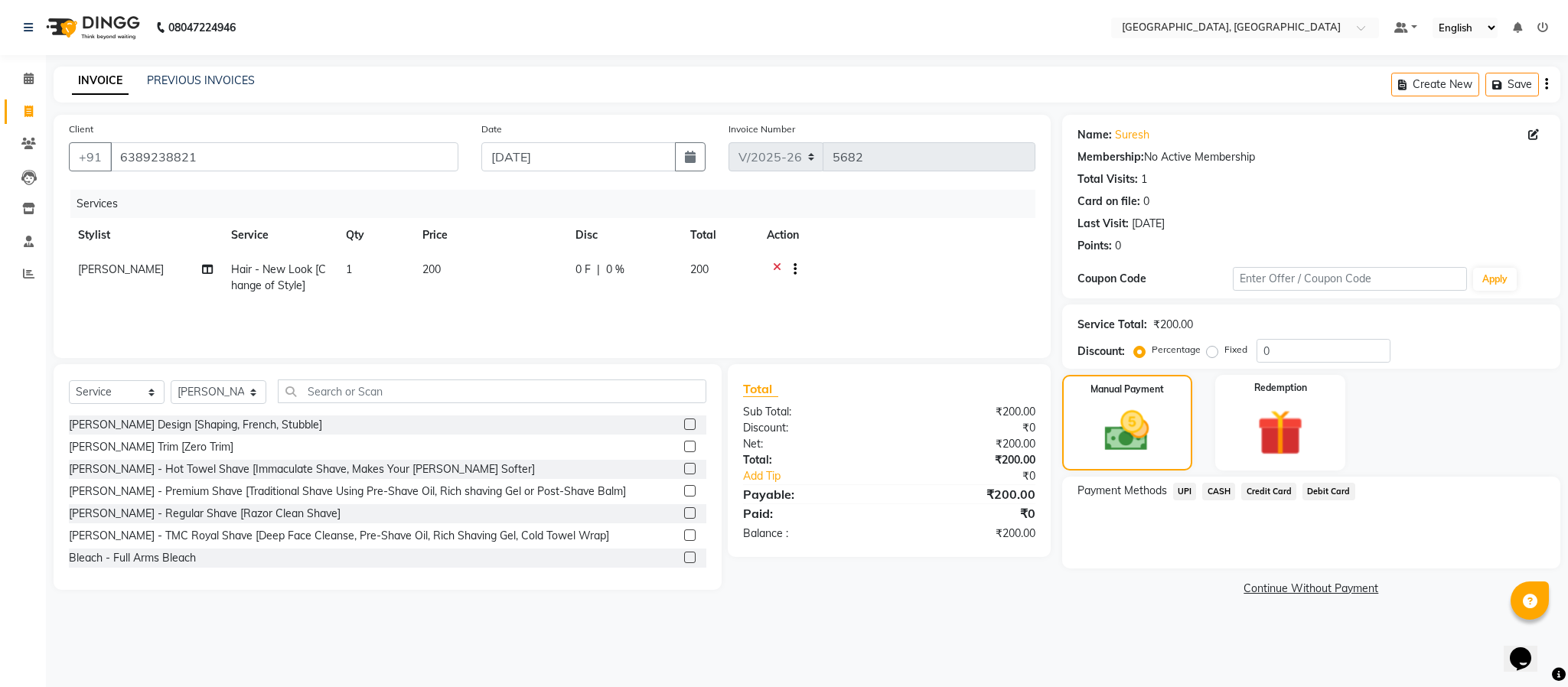
click at [1216, 494] on span "CASH" at bounding box center [1218, 492] width 33 height 18
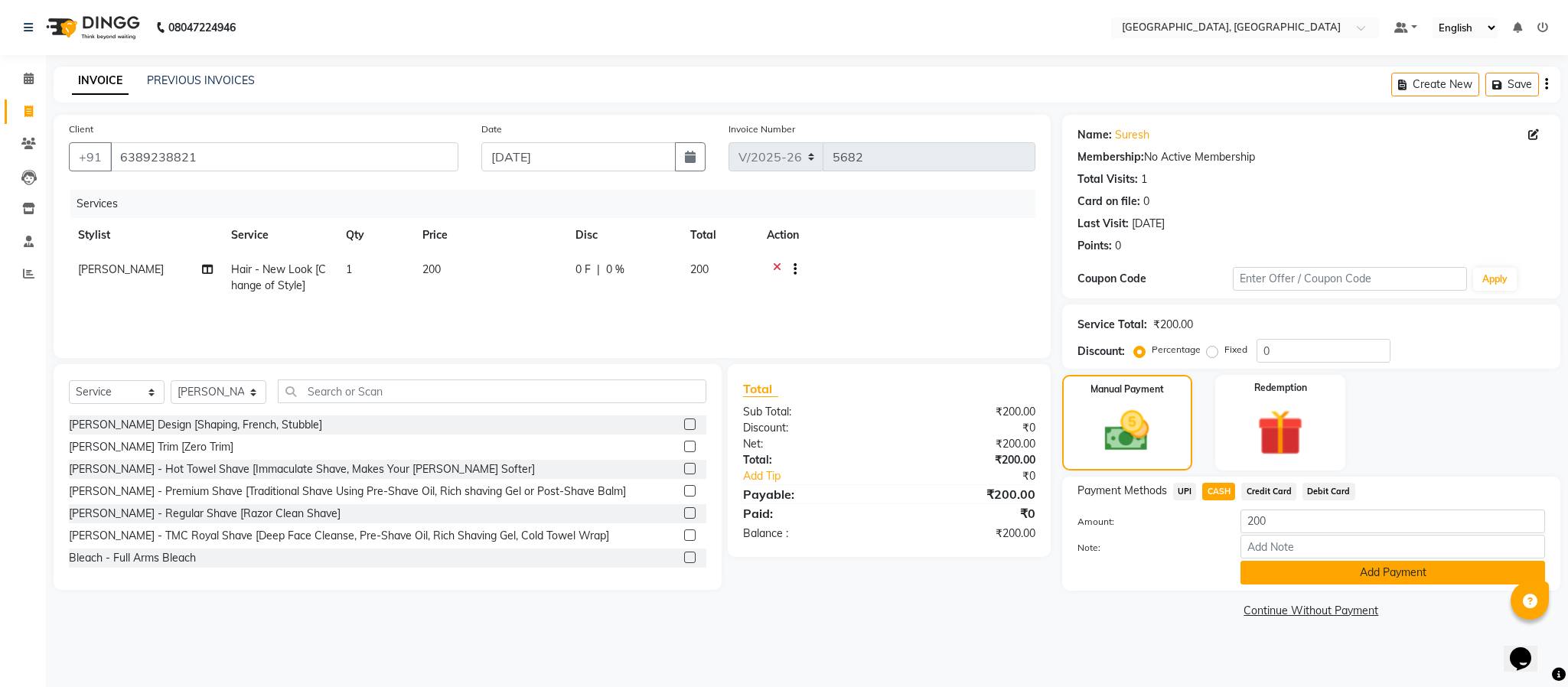
click at [1279, 575] on button "Add Payment" at bounding box center [1393, 573] width 305 height 24
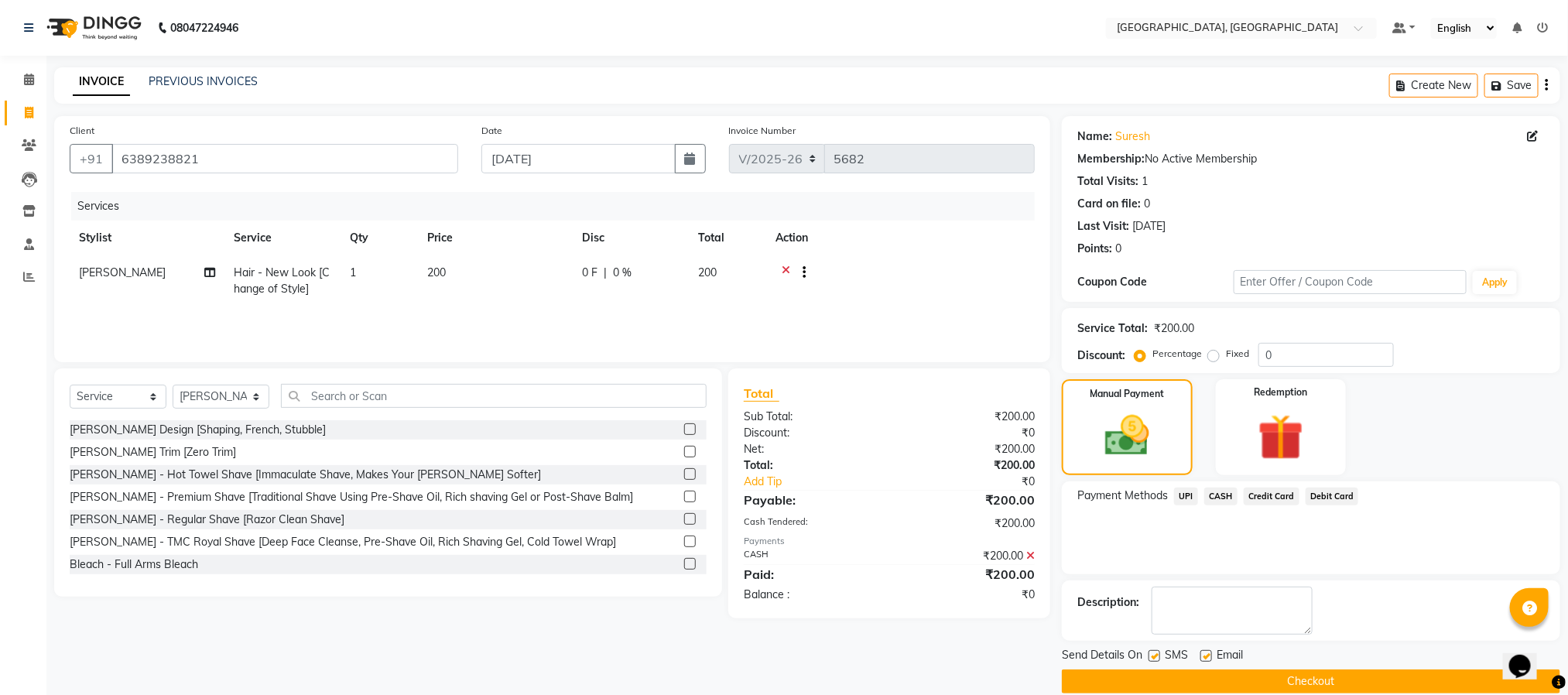
scroll to position [23, 0]
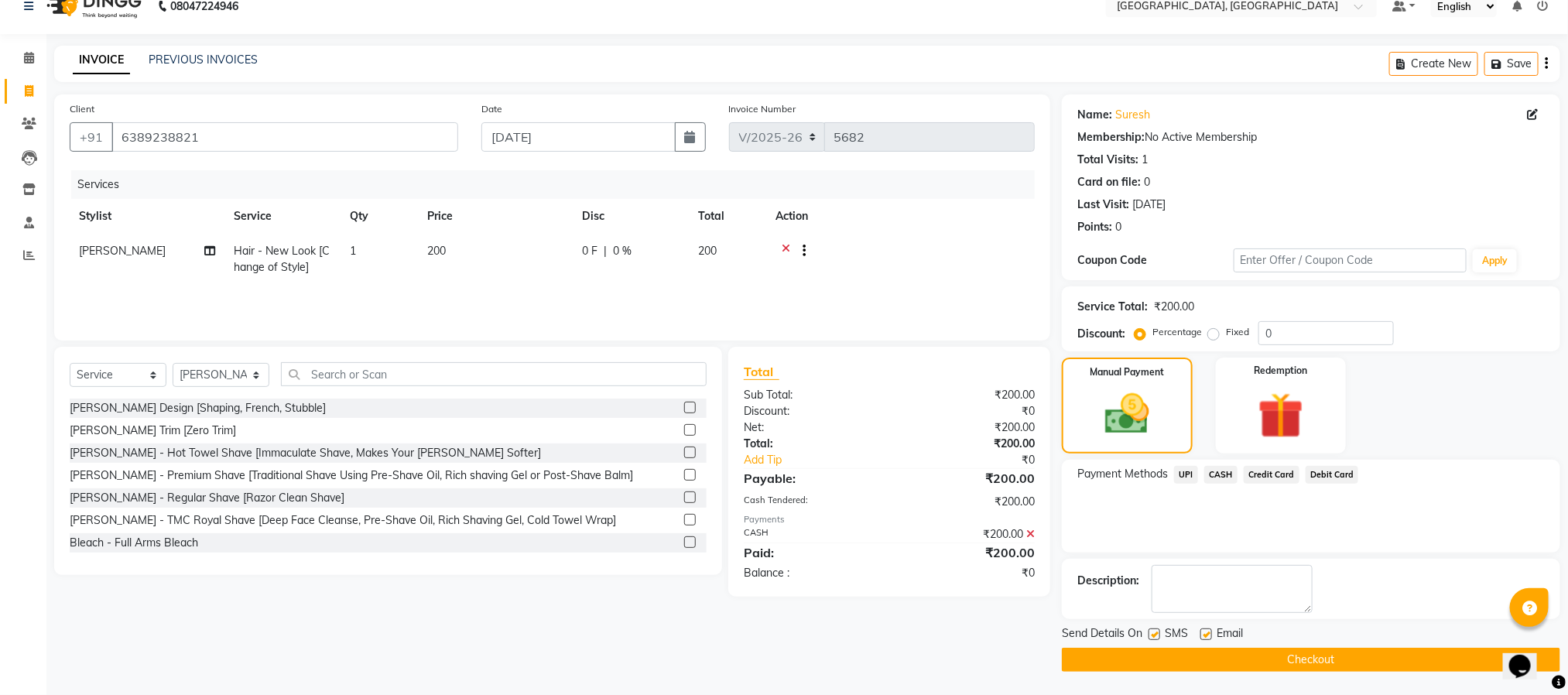
click at [1319, 663] on button "Checkout" at bounding box center [1311, 660] width 499 height 24
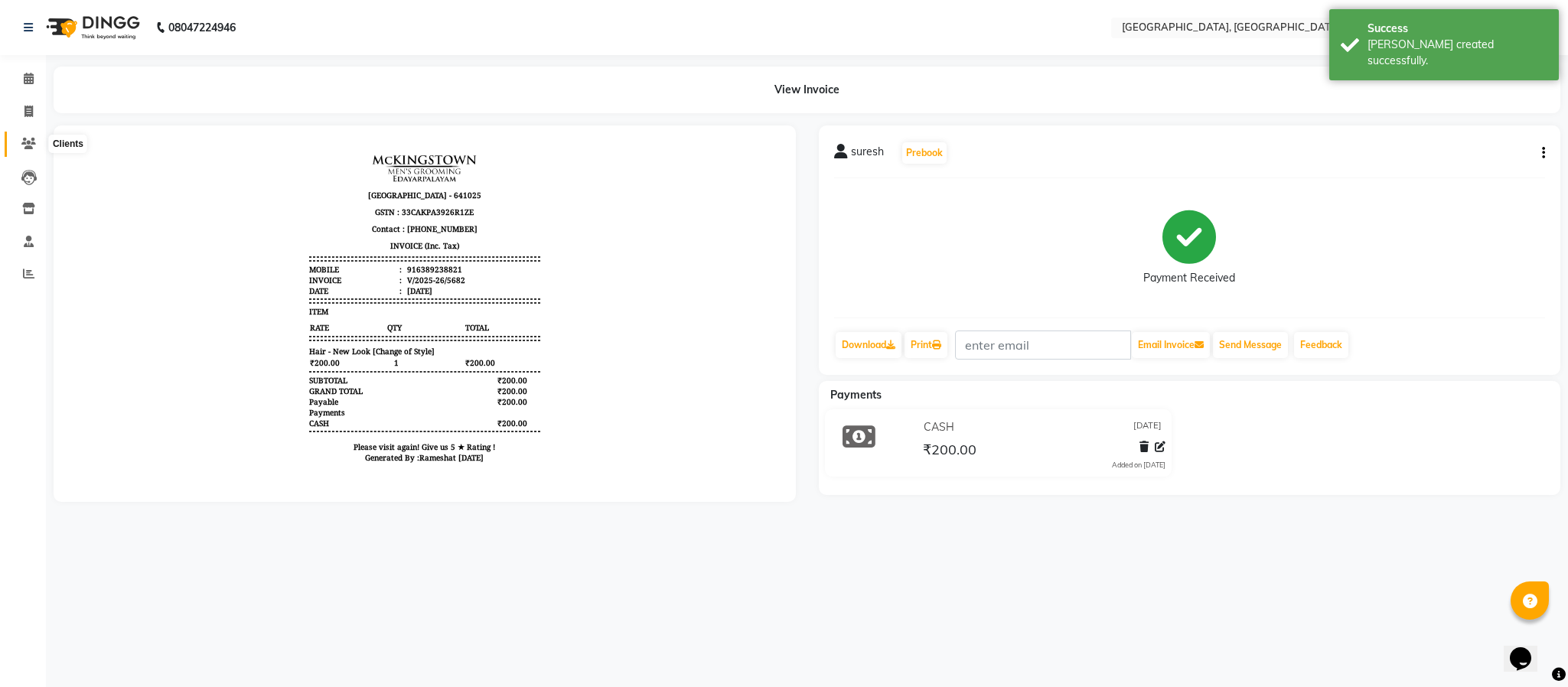
click at [21, 135] on span at bounding box center [28, 144] width 27 height 18
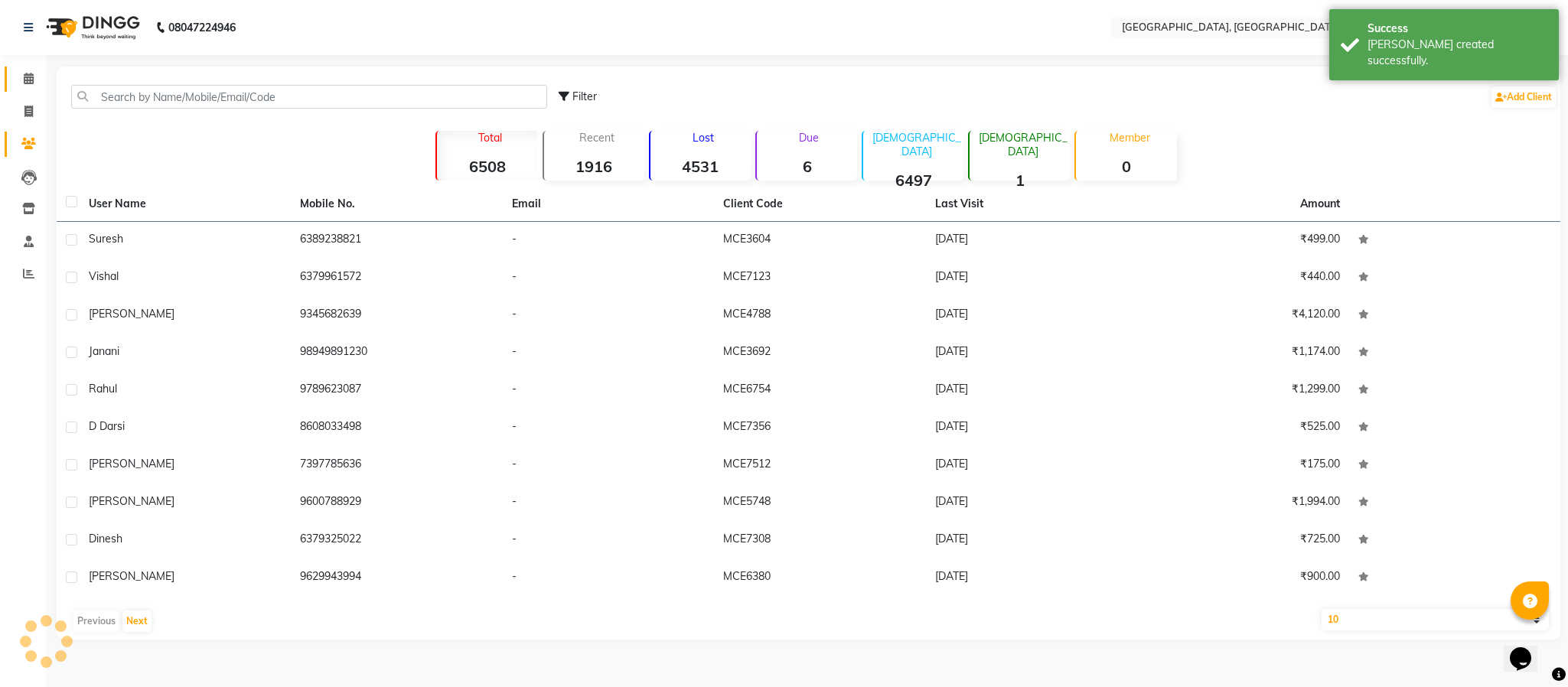
click at [26, 88] on link "Calendar" at bounding box center [22, 79] width 36 height 26
